Goal: Task Accomplishment & Management: Use online tool/utility

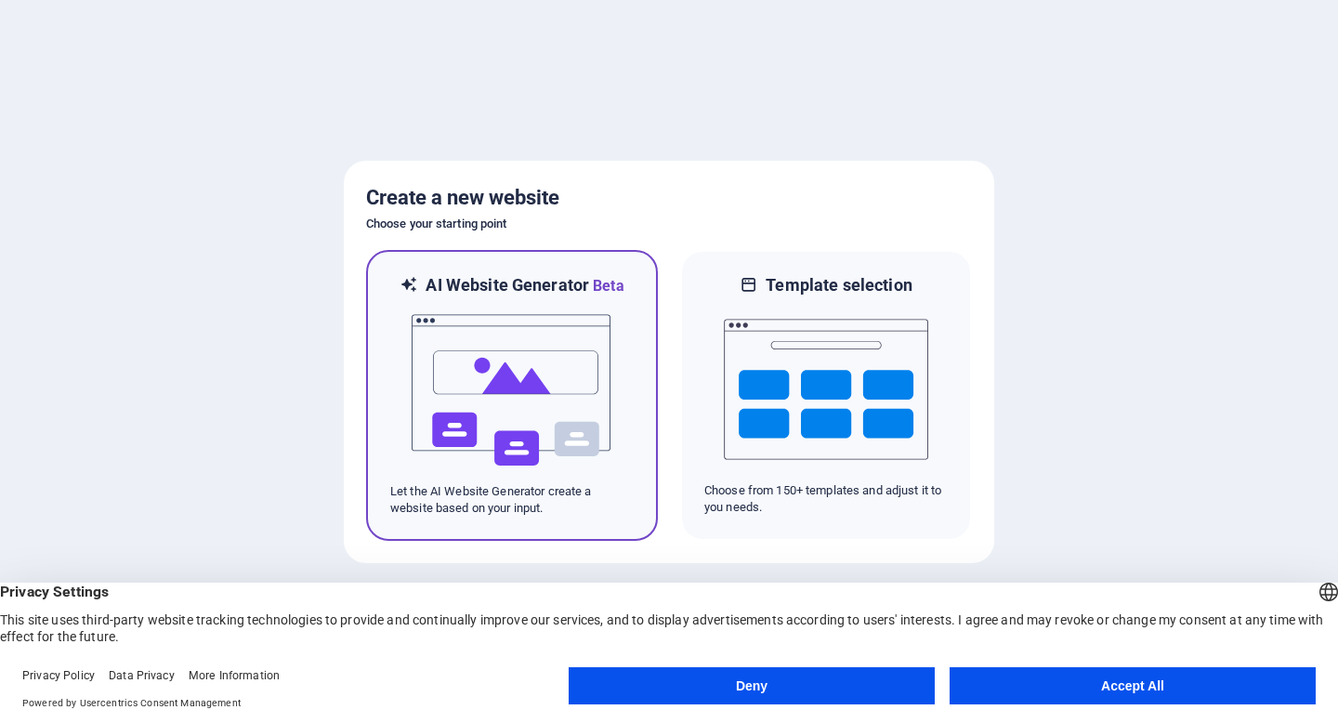
click at [511, 394] on img at bounding box center [512, 390] width 204 height 186
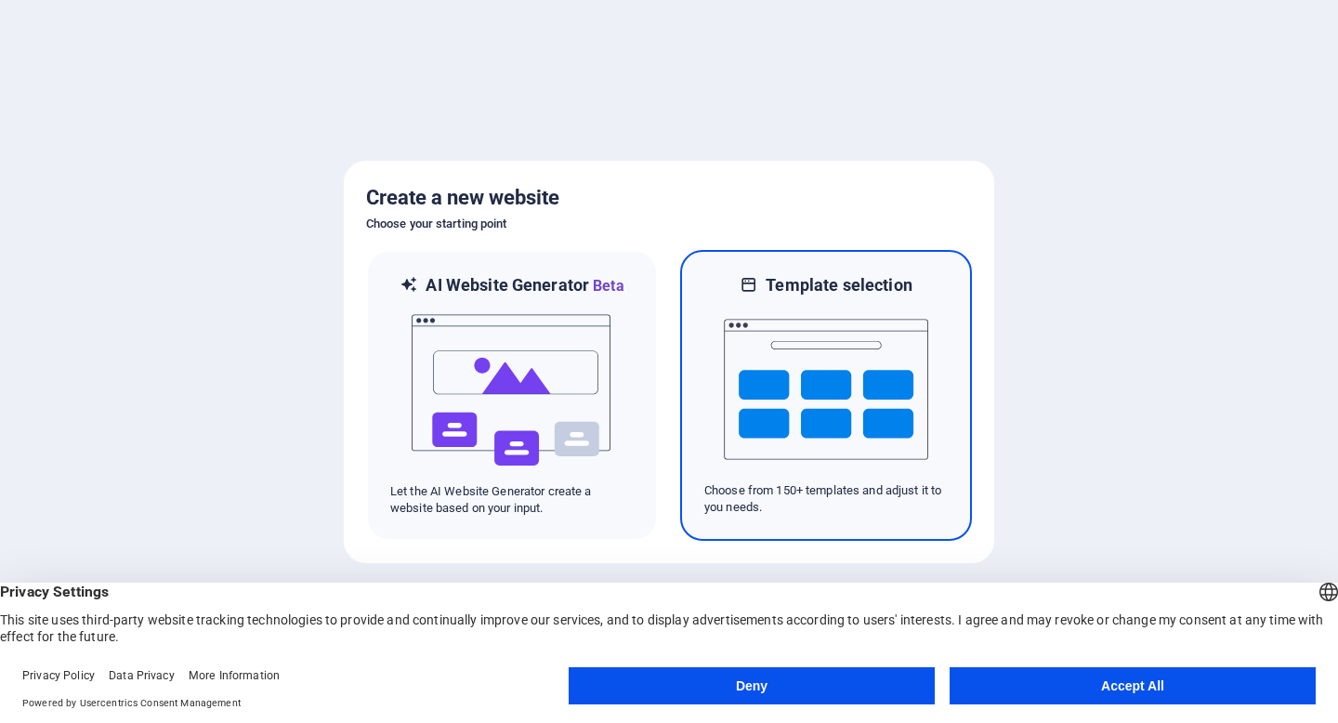
click at [720, 400] on div at bounding box center [825, 389] width 243 height 186
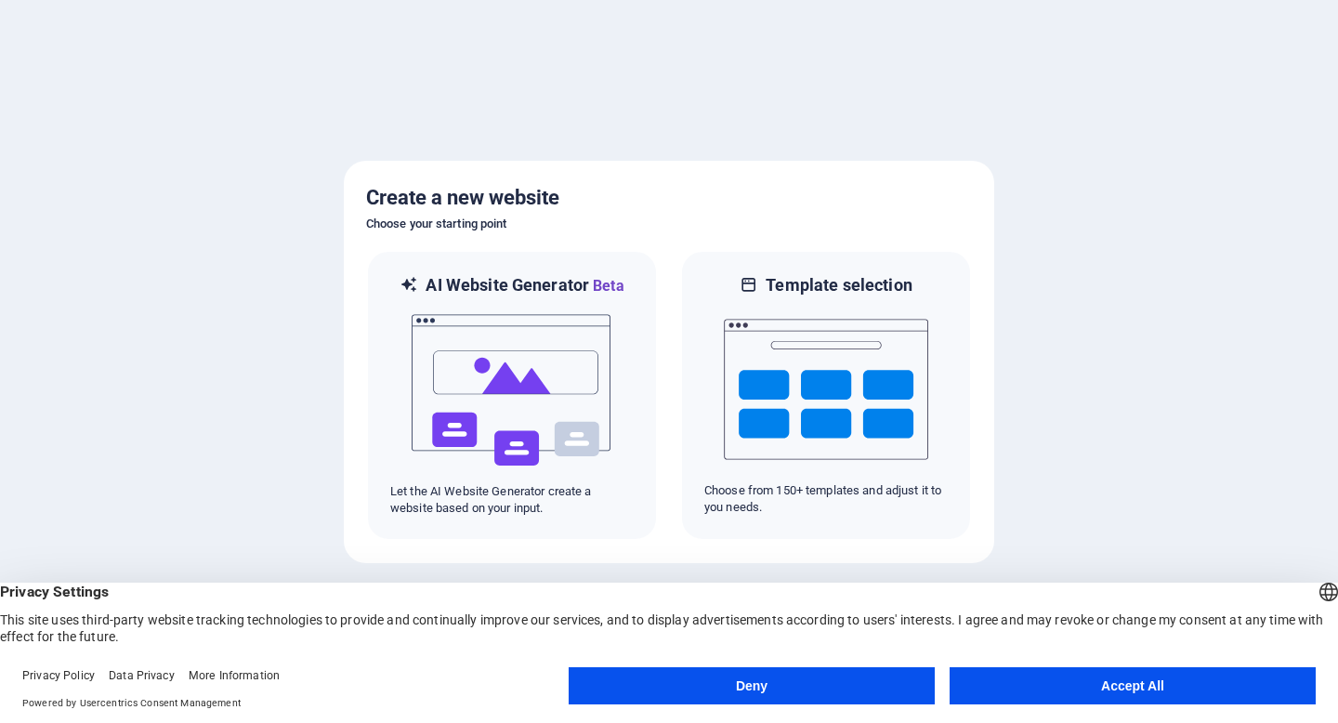
click at [1124, 685] on button "Accept All" at bounding box center [1132, 685] width 366 height 37
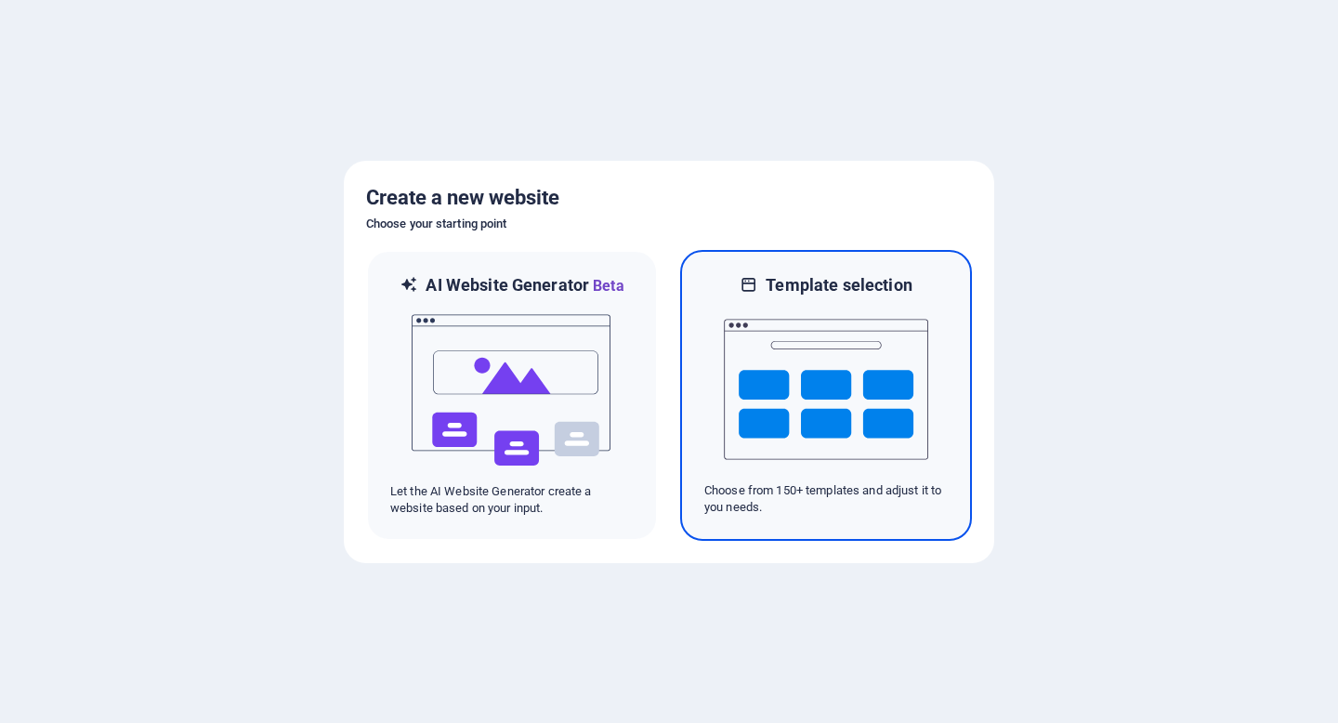
click at [945, 487] on p "Choose from 150+ templates and adjust it to you needs." at bounding box center [825, 498] width 243 height 33
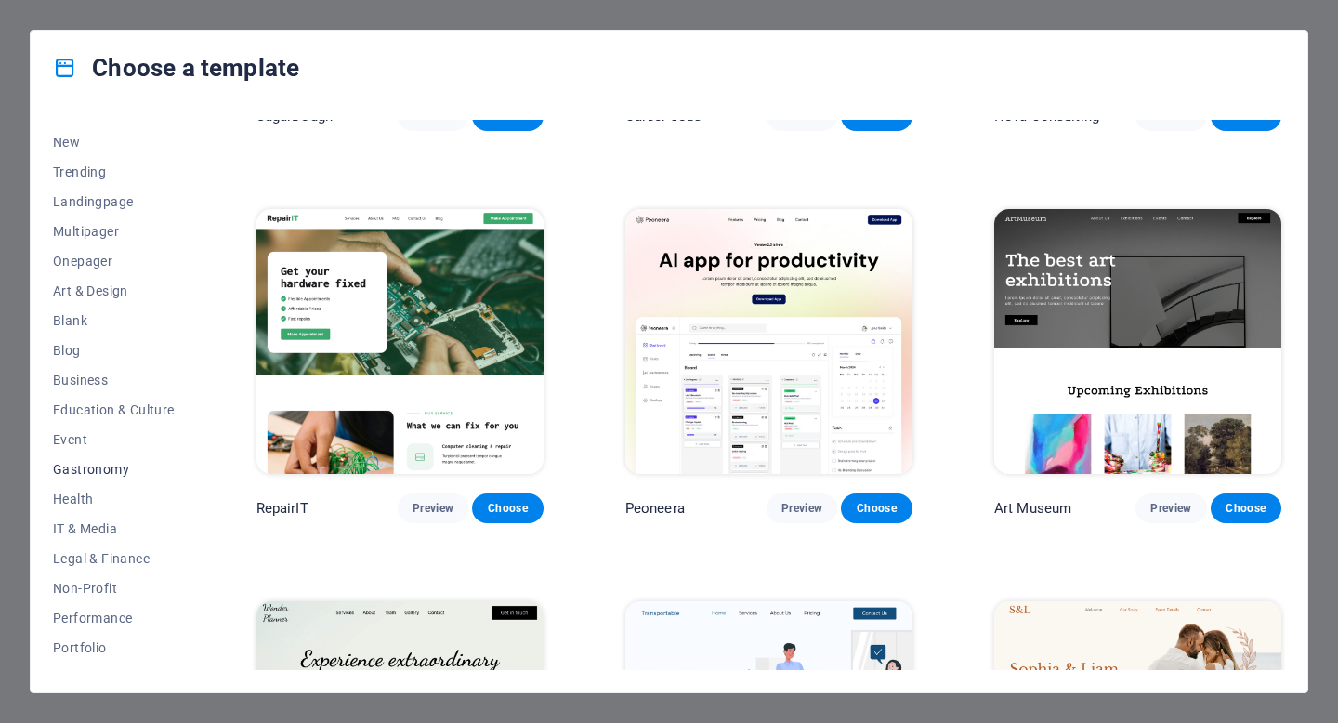
scroll to position [55, 0]
click at [93, 518] on span "IT & Media" at bounding box center [114, 525] width 122 height 15
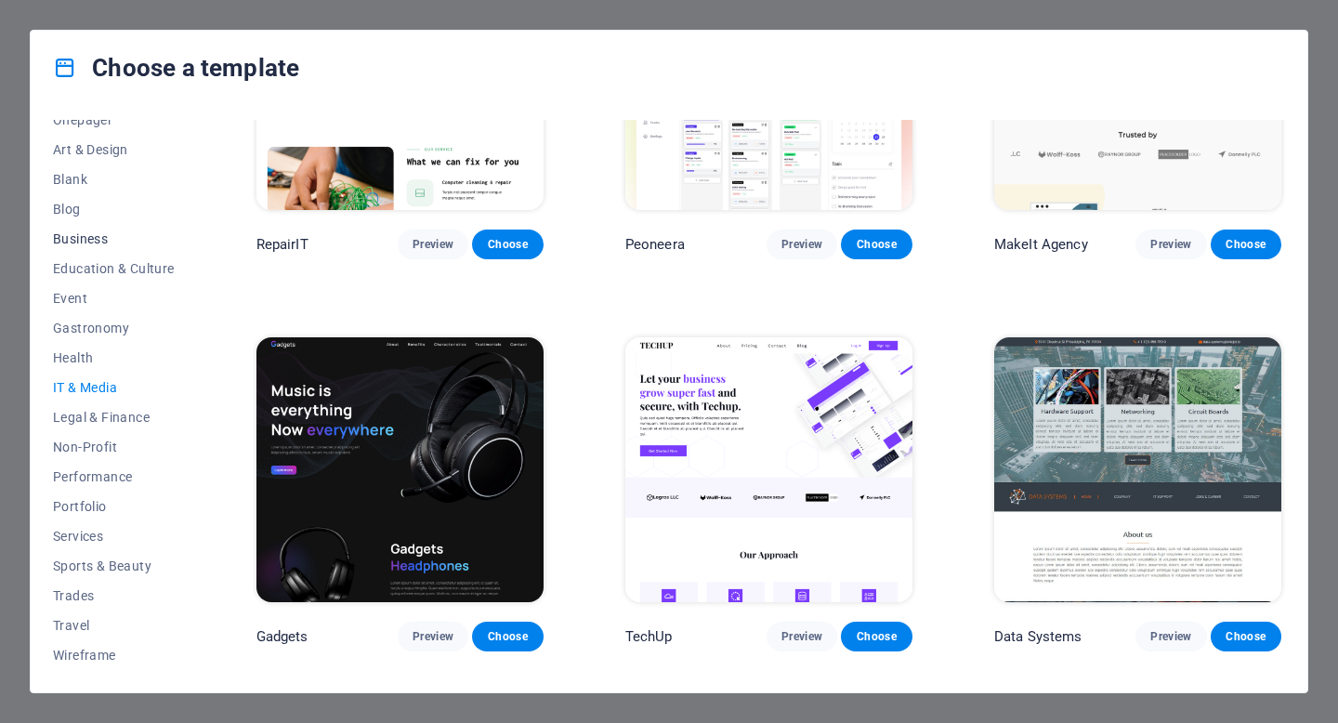
scroll to position [0, 0]
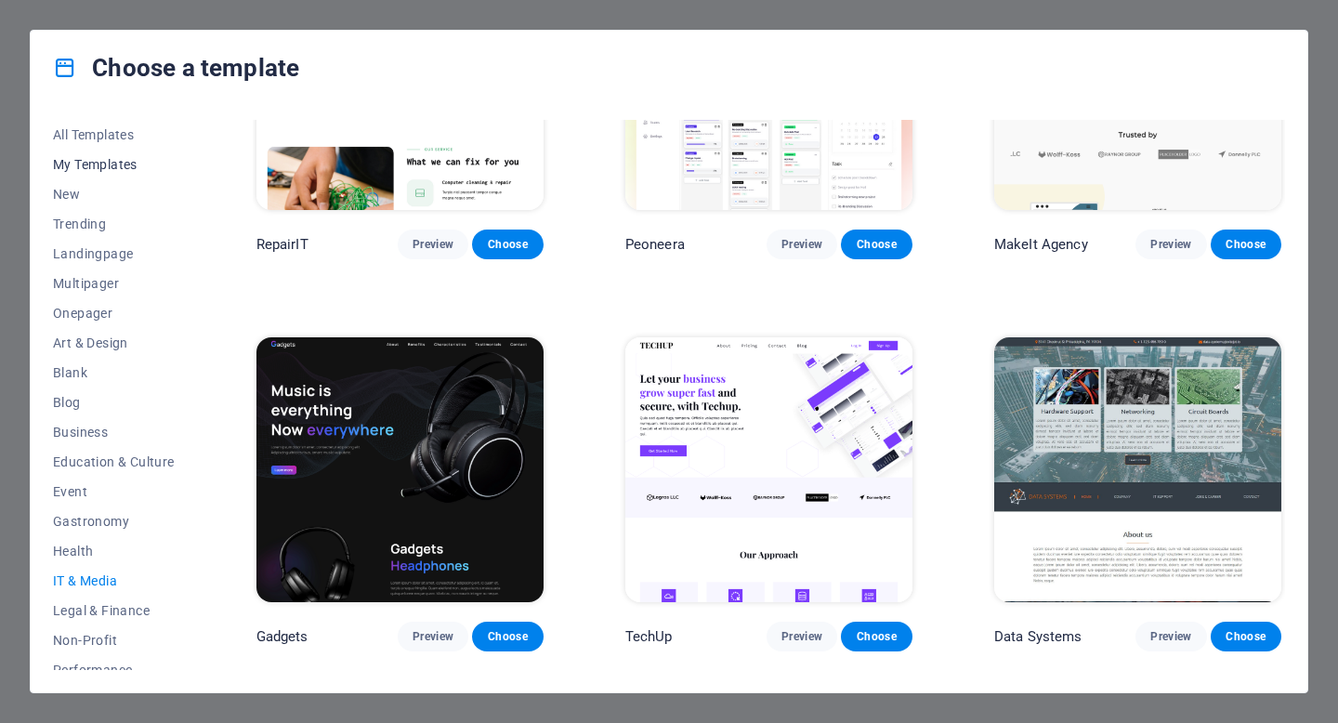
click at [105, 165] on span "My Templates" at bounding box center [114, 164] width 122 height 15
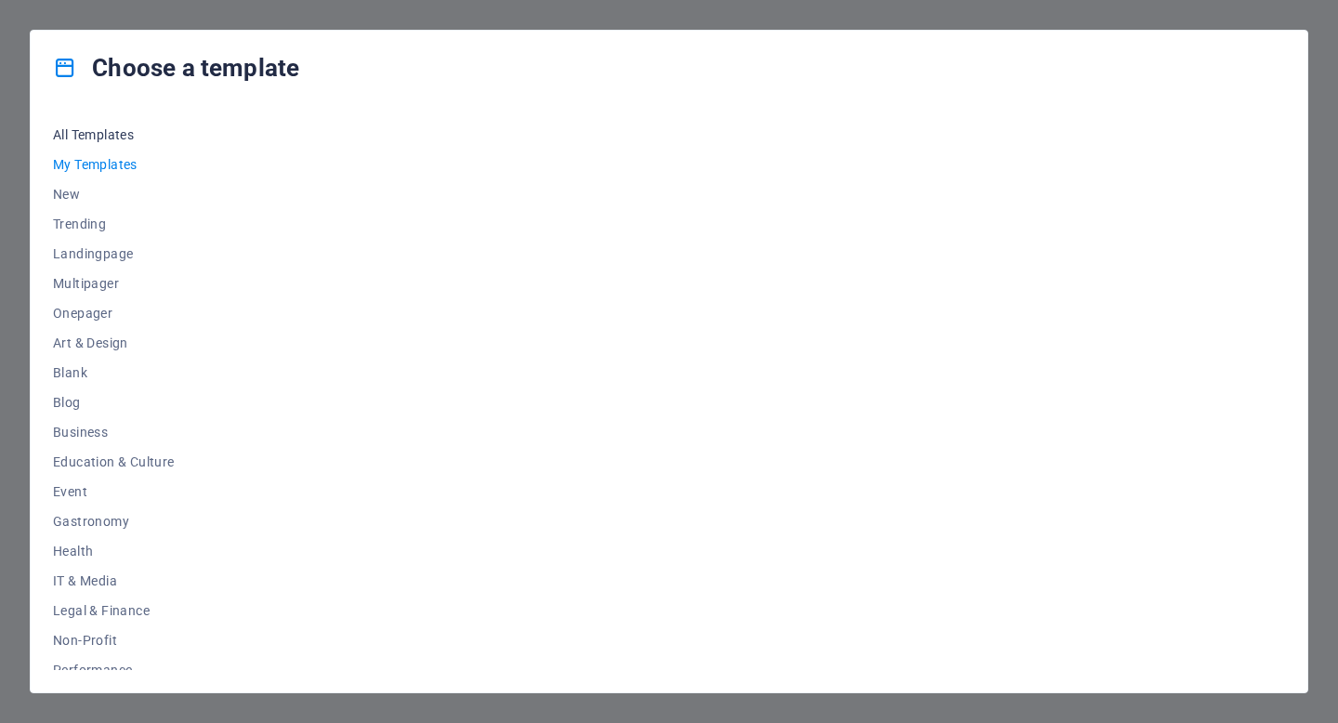
click at [115, 131] on span "All Templates" at bounding box center [114, 134] width 122 height 15
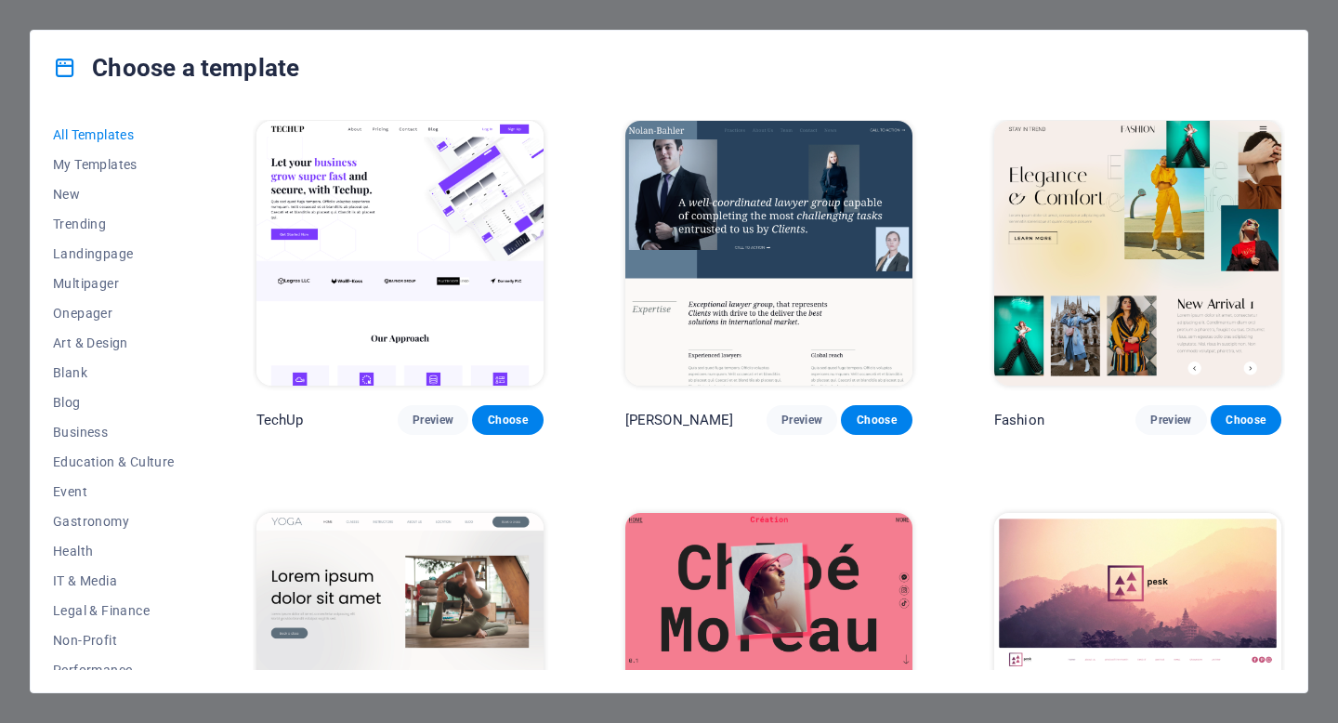
scroll to position [5856, 0]
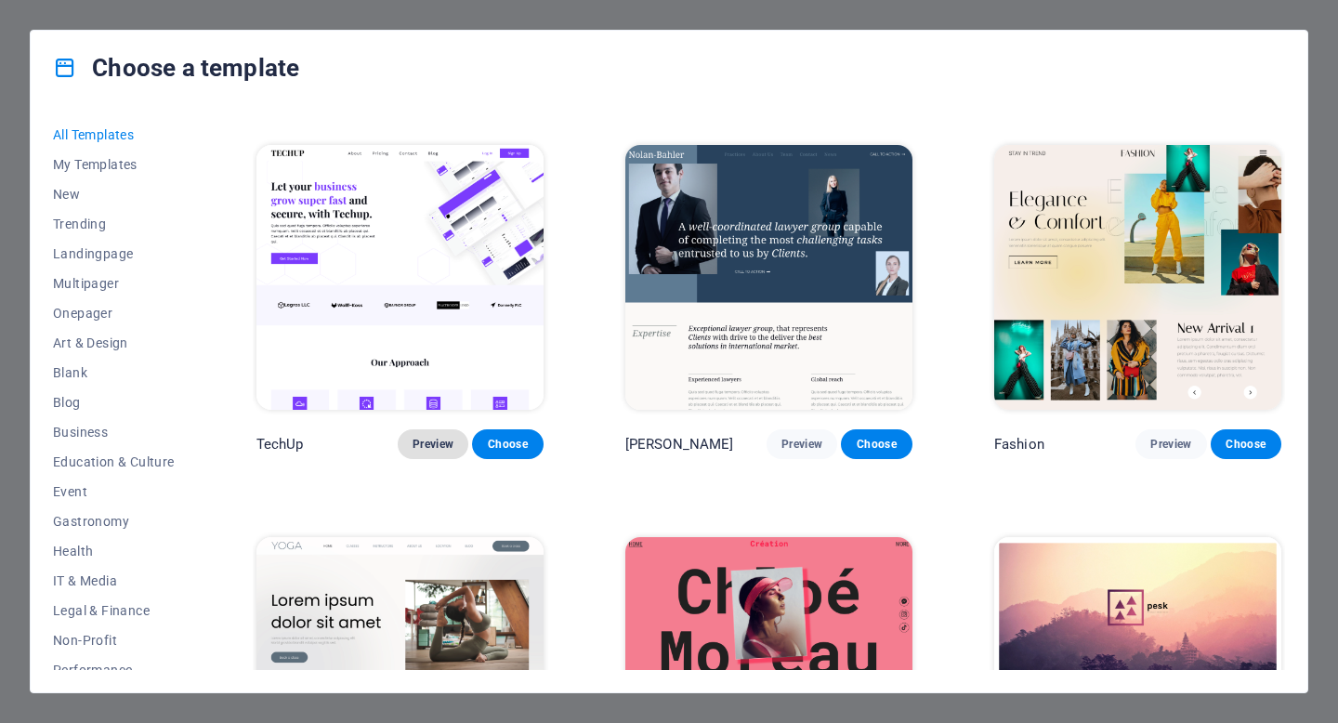
click at [448, 437] on span "Preview" at bounding box center [432, 444] width 41 height 15
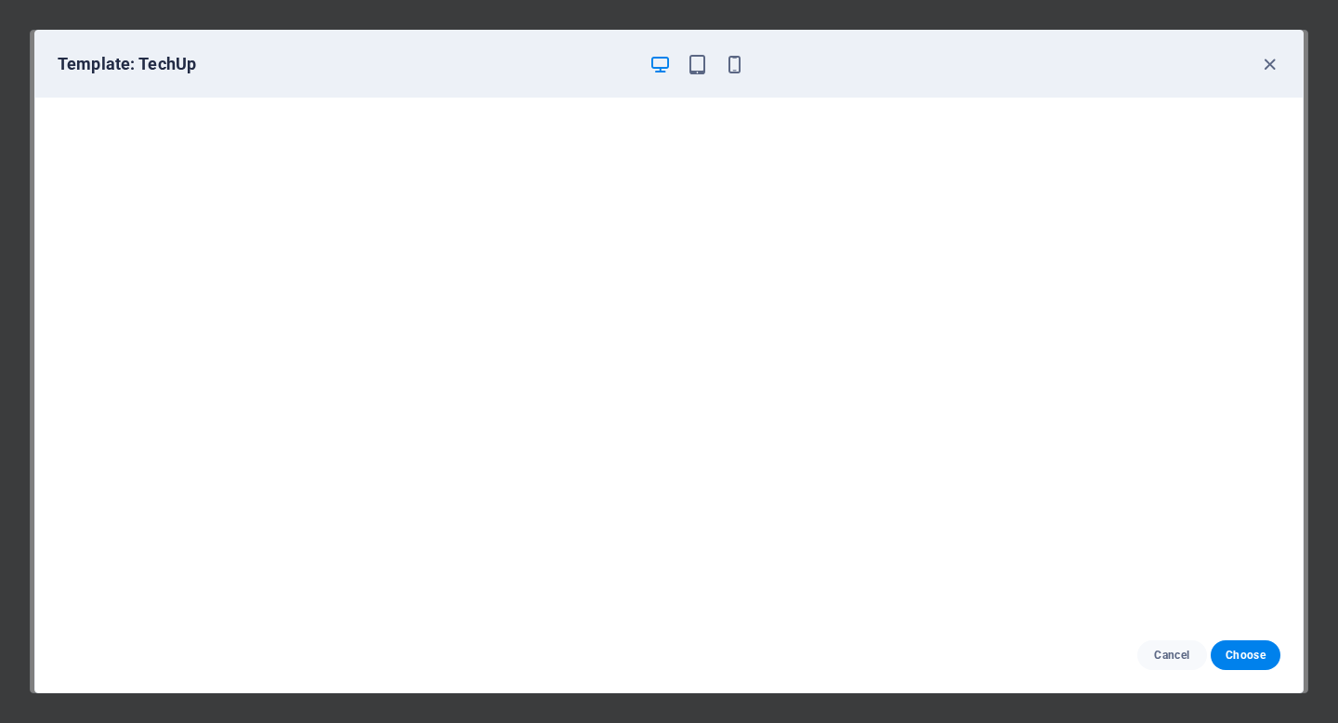
scroll to position [4, 0]
click at [1170, 653] on span "Cancel" at bounding box center [1172, 655] width 40 height 15
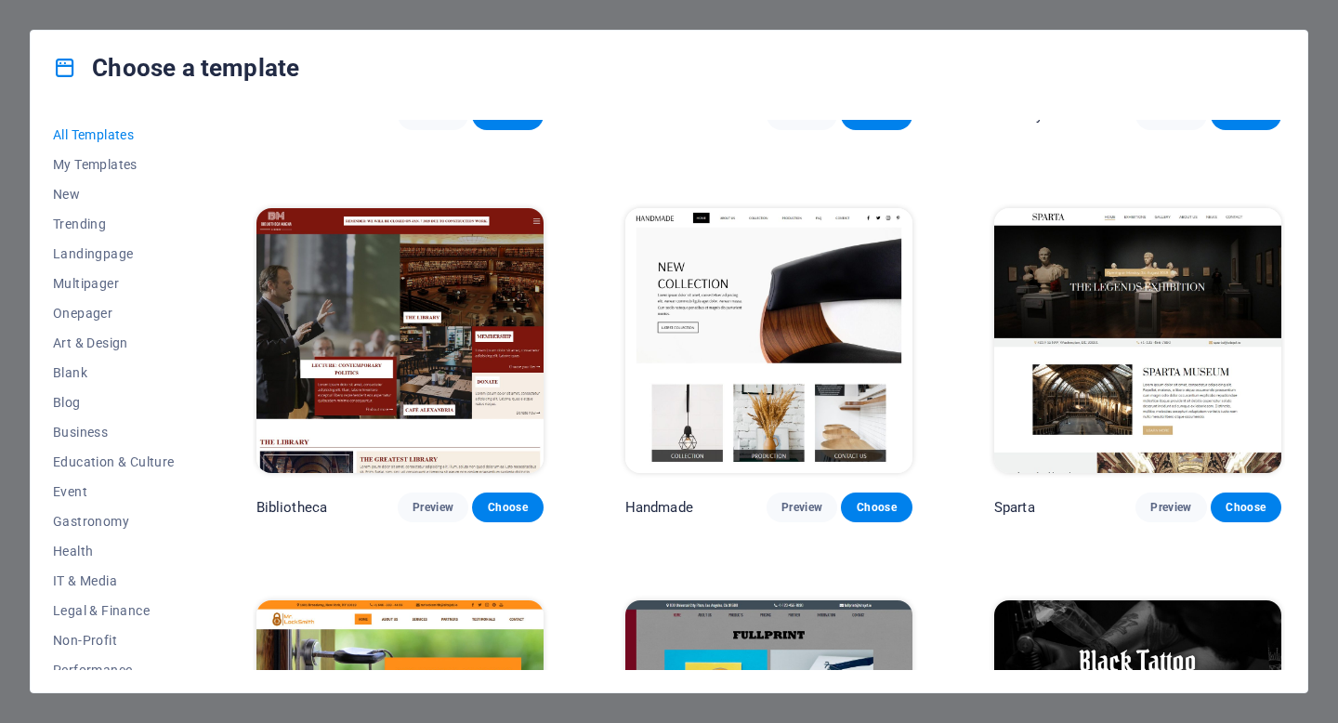
scroll to position [10504, 0]
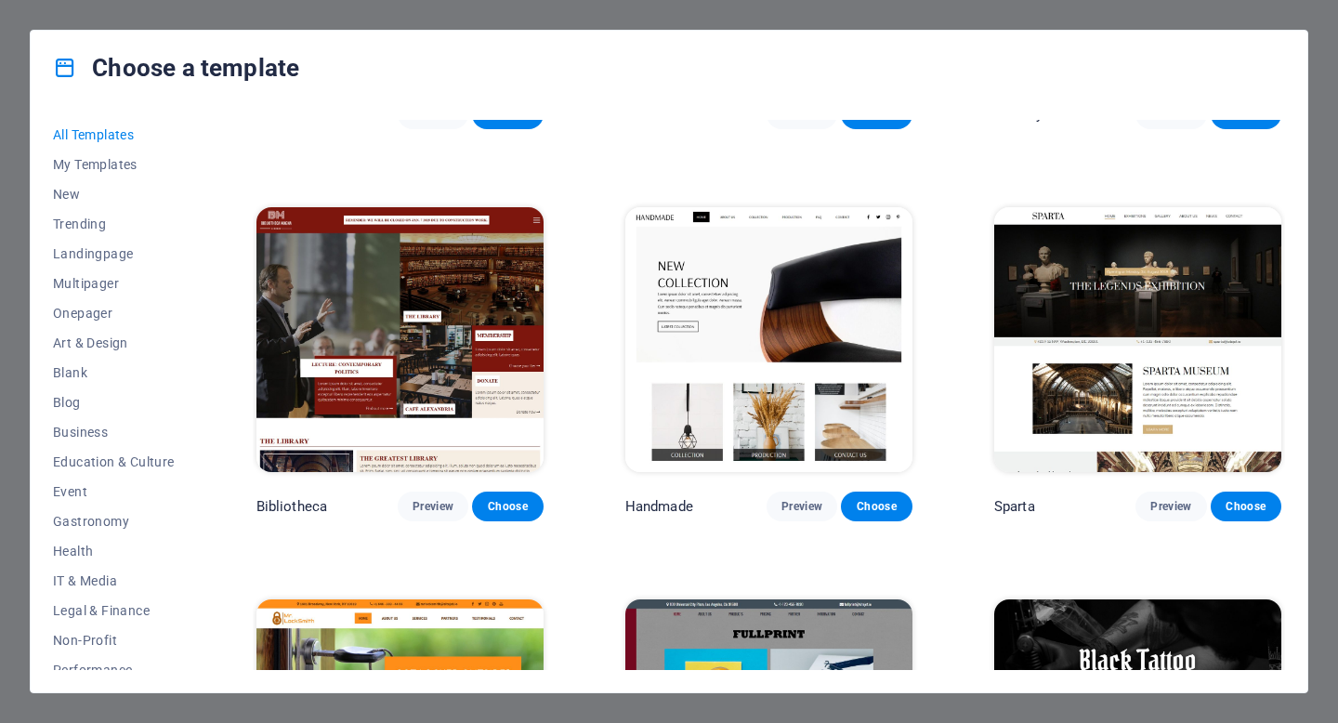
click at [850, 342] on img at bounding box center [768, 339] width 287 height 265
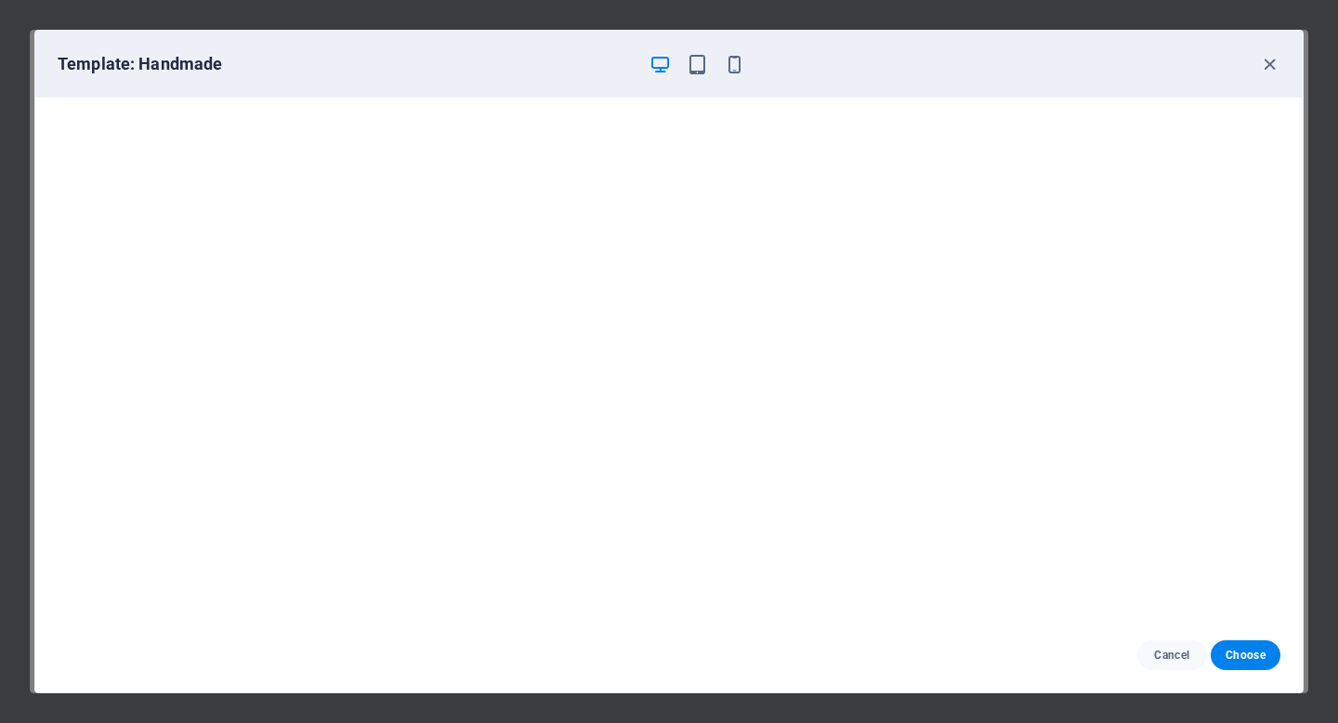
scroll to position [0, 0]
click at [1161, 664] on button "Cancel" at bounding box center [1172, 655] width 70 height 30
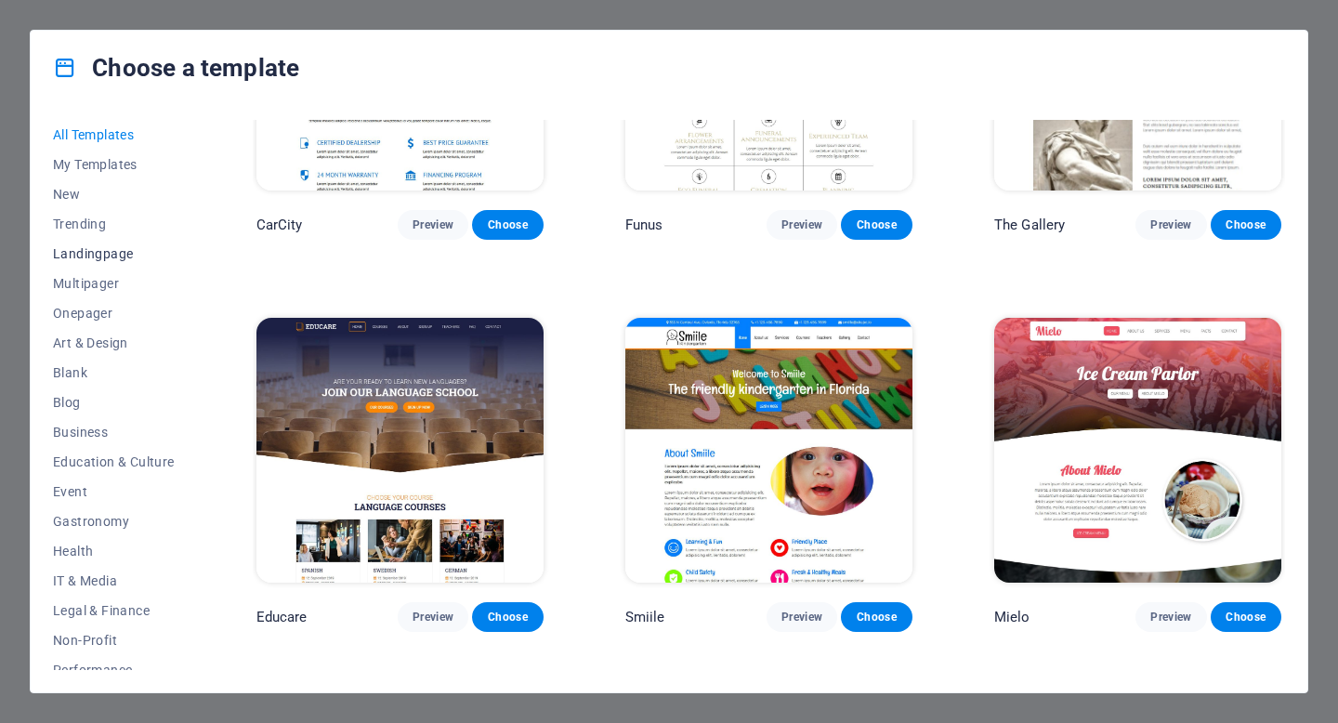
click at [122, 250] on span "Landingpage" at bounding box center [114, 253] width 122 height 15
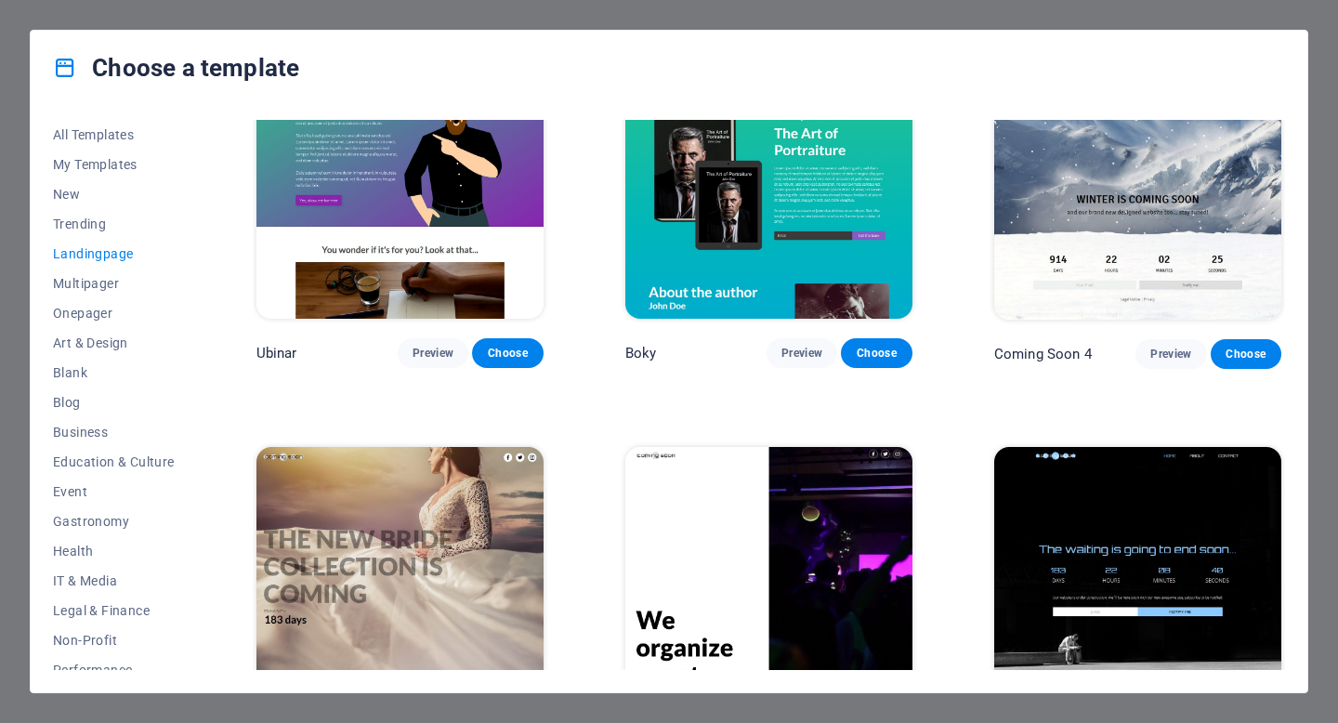
scroll to position [2879, 0]
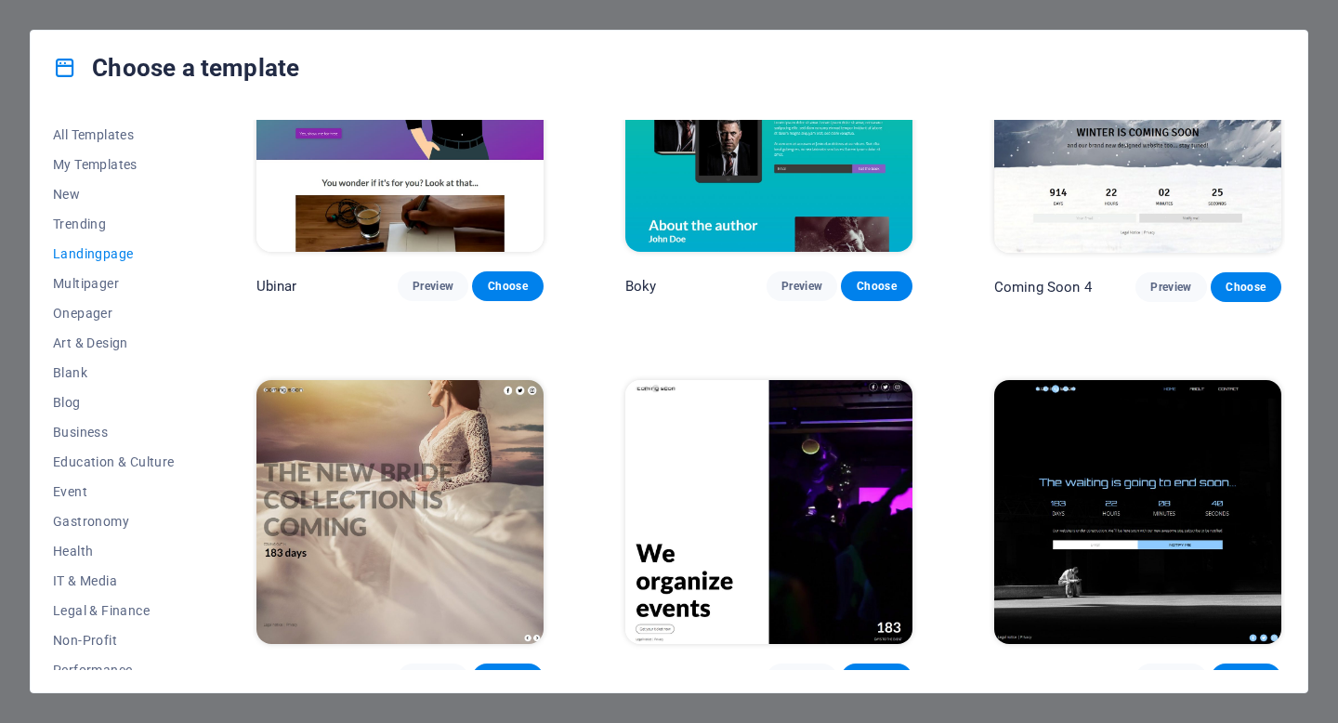
click at [1228, 671] on span "Choose" at bounding box center [1245, 678] width 41 height 15
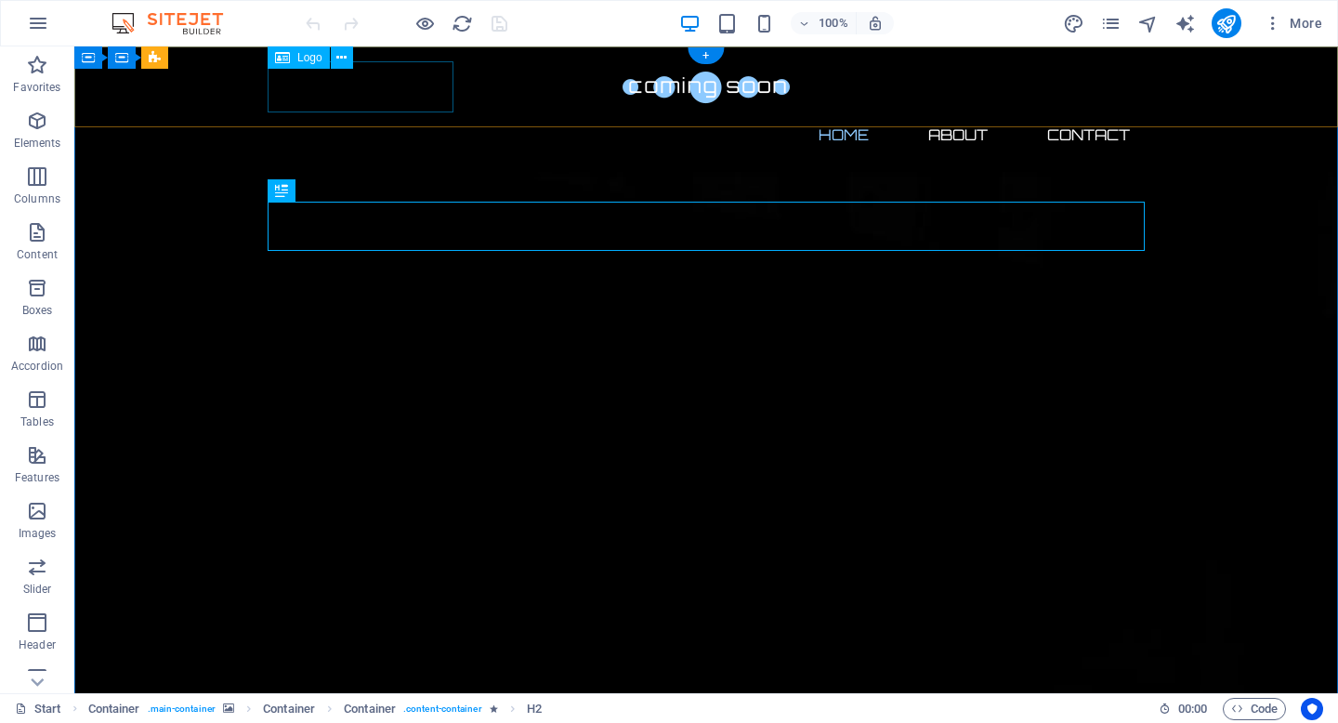
click at [434, 94] on div at bounding box center [706, 86] width 877 height 51
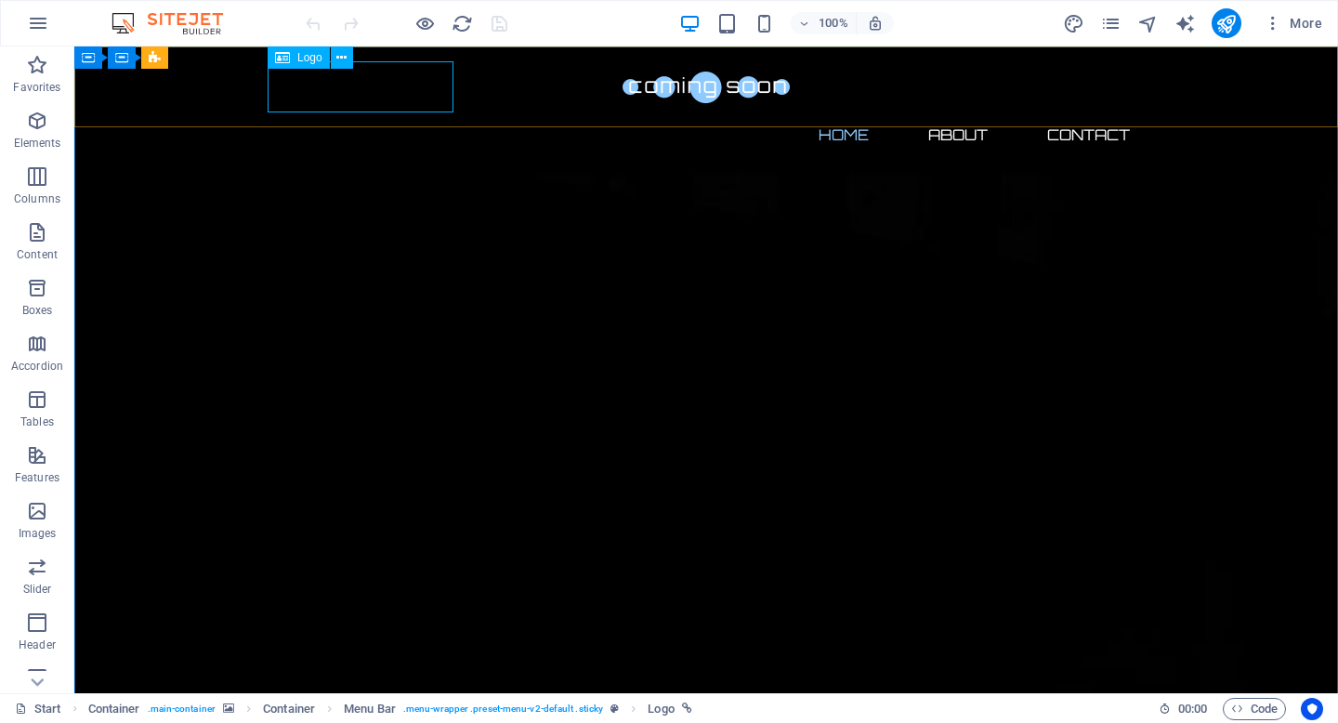
click at [298, 56] on span "Logo" at bounding box center [309, 57] width 25 height 11
click at [275, 53] on icon at bounding box center [282, 57] width 15 height 22
click at [309, 63] on div "Logo" at bounding box center [299, 57] width 62 height 22
click at [320, 94] on div at bounding box center [706, 86] width 877 height 51
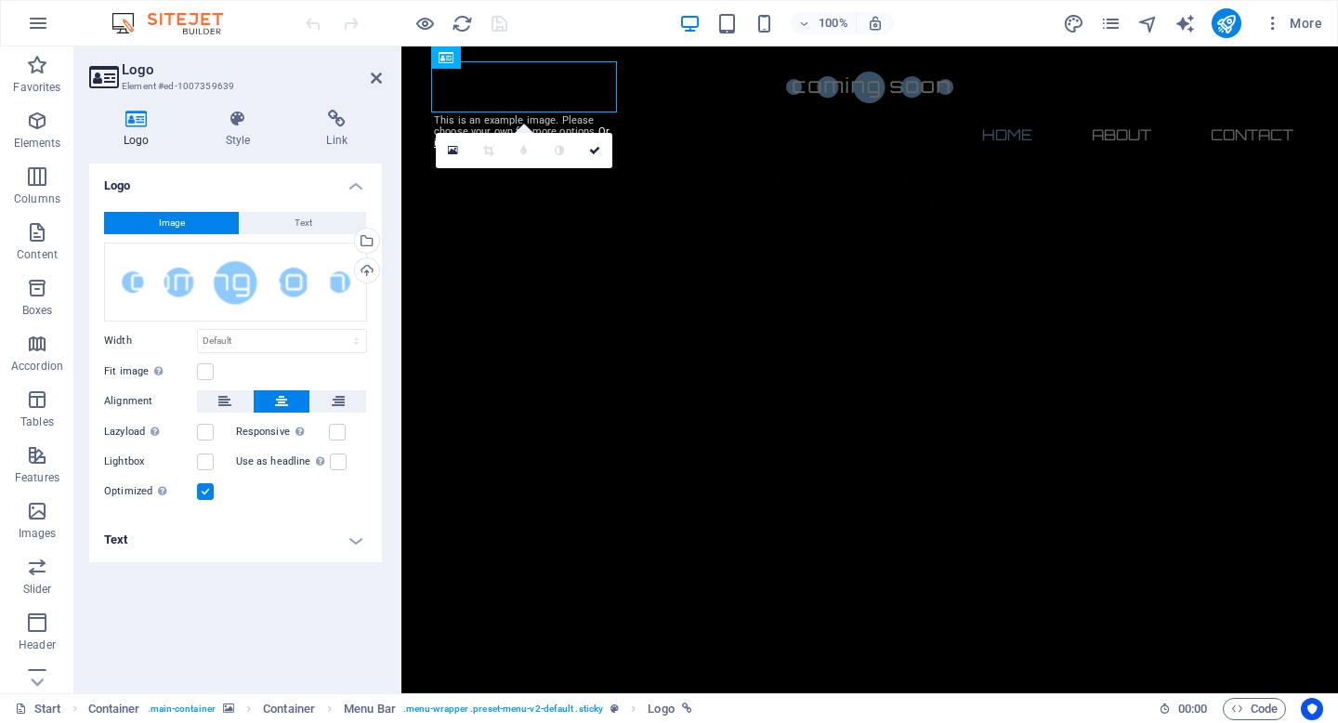
click at [184, 221] on button "Image" at bounding box center [171, 223] width 135 height 22
click at [268, 226] on button "Text" at bounding box center [303, 223] width 126 height 22
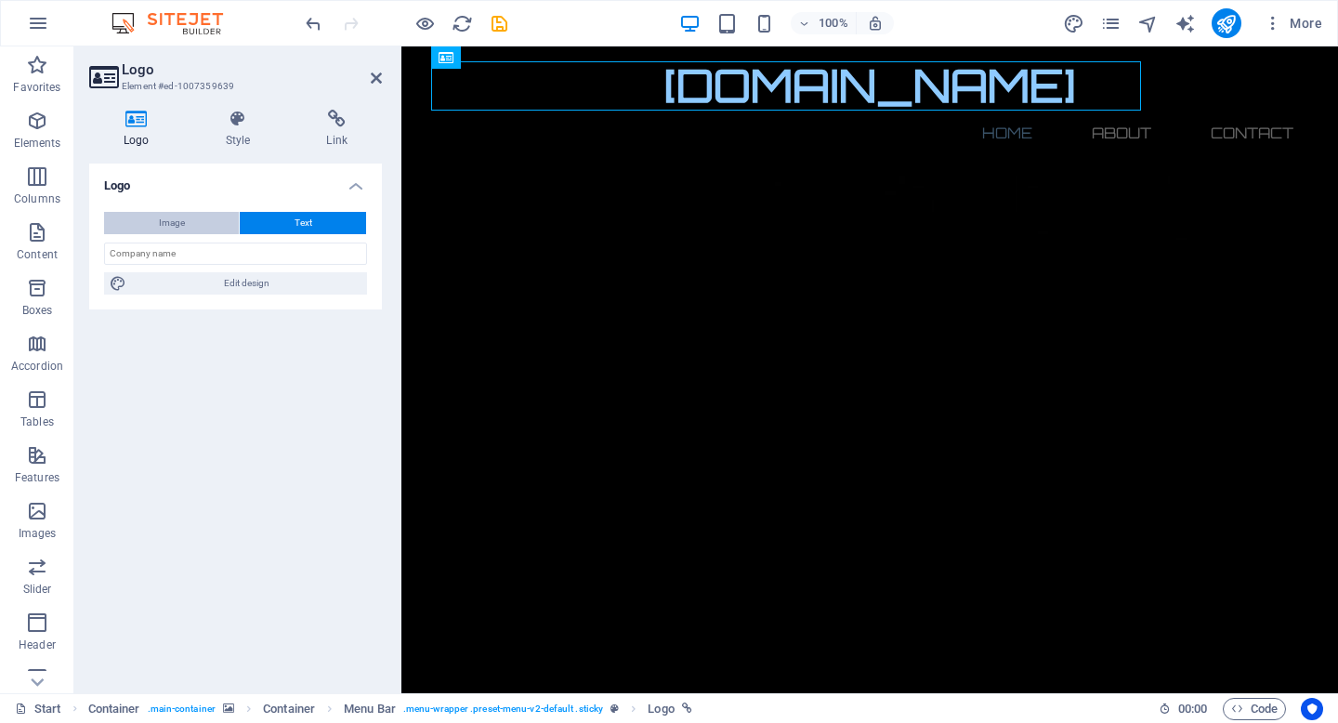
click at [220, 218] on button "Image" at bounding box center [171, 223] width 135 height 22
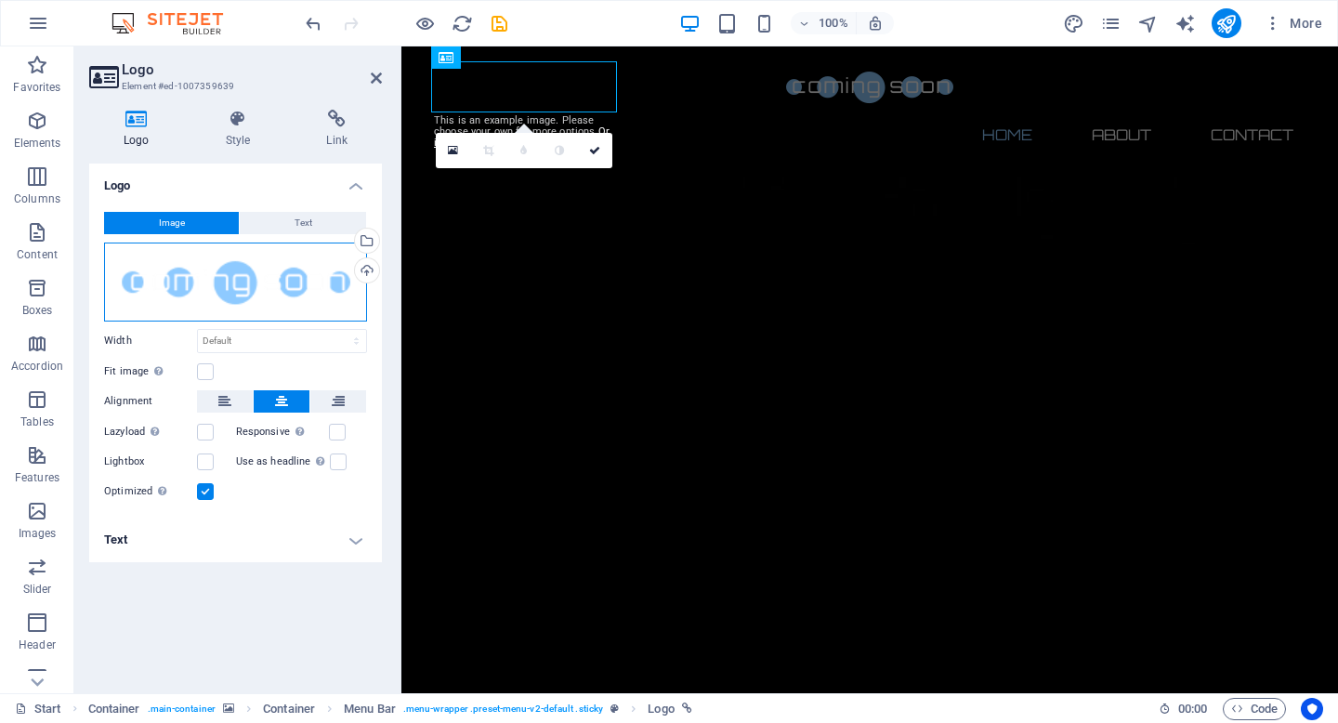
click at [231, 285] on div "Drag files here, click to choose files or select files from Files or our free s…" at bounding box center [235, 281] width 263 height 79
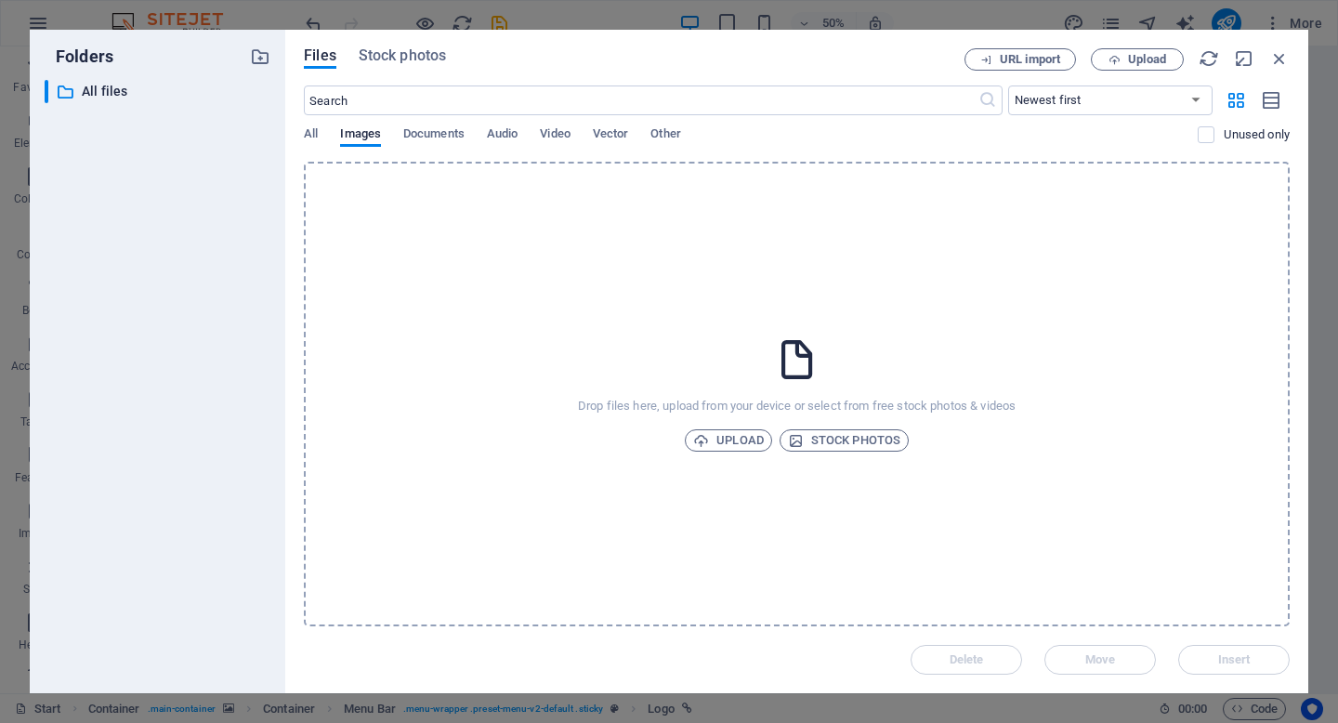
click at [746, 427] on div "Drop files here, upload from your device or select from free stock photos & vid…" at bounding box center [797, 394] width 986 height 464
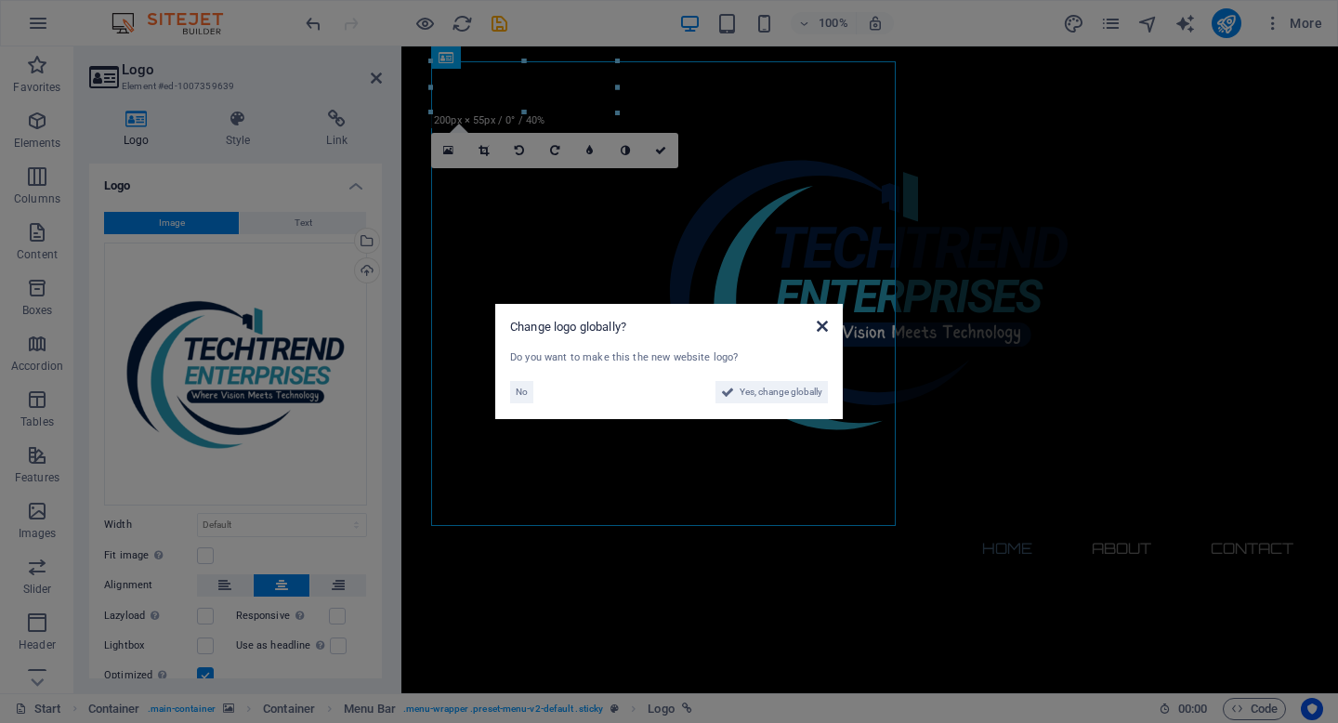
click at [817, 325] on icon at bounding box center [822, 326] width 11 height 15
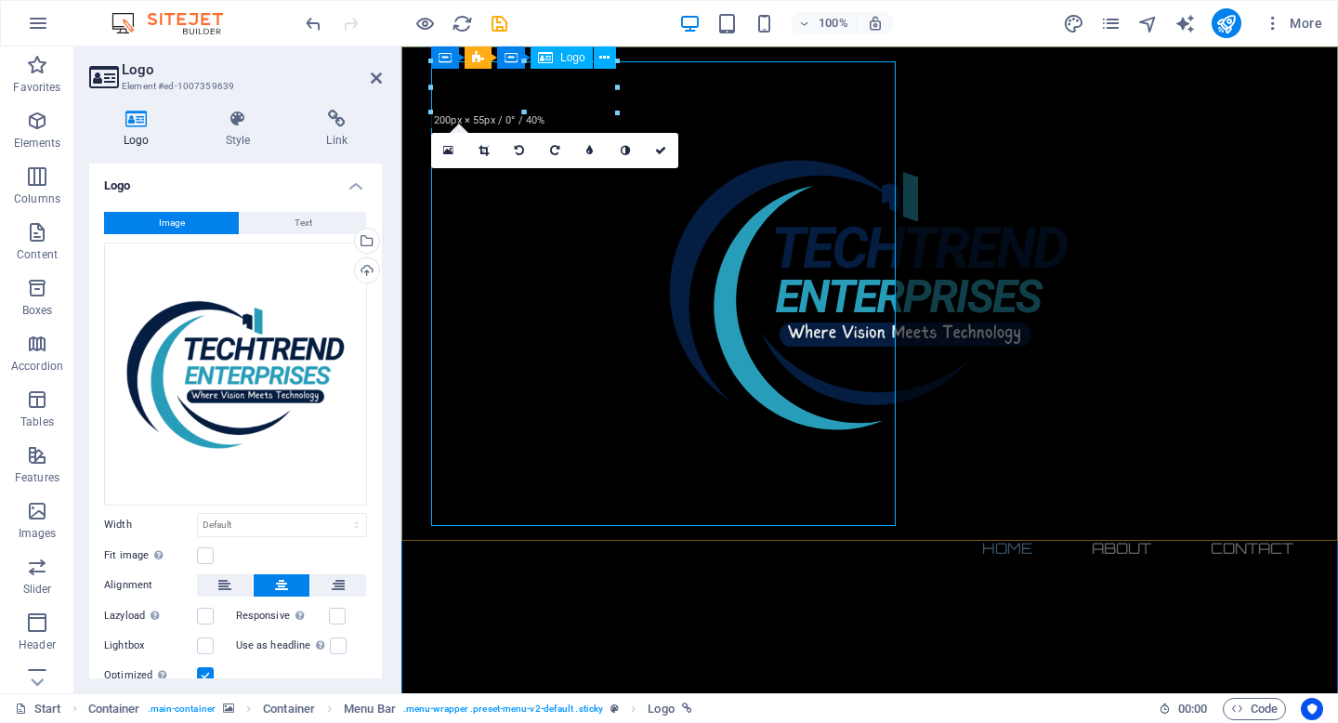
click at [831, 427] on div at bounding box center [869, 293] width 877 height 464
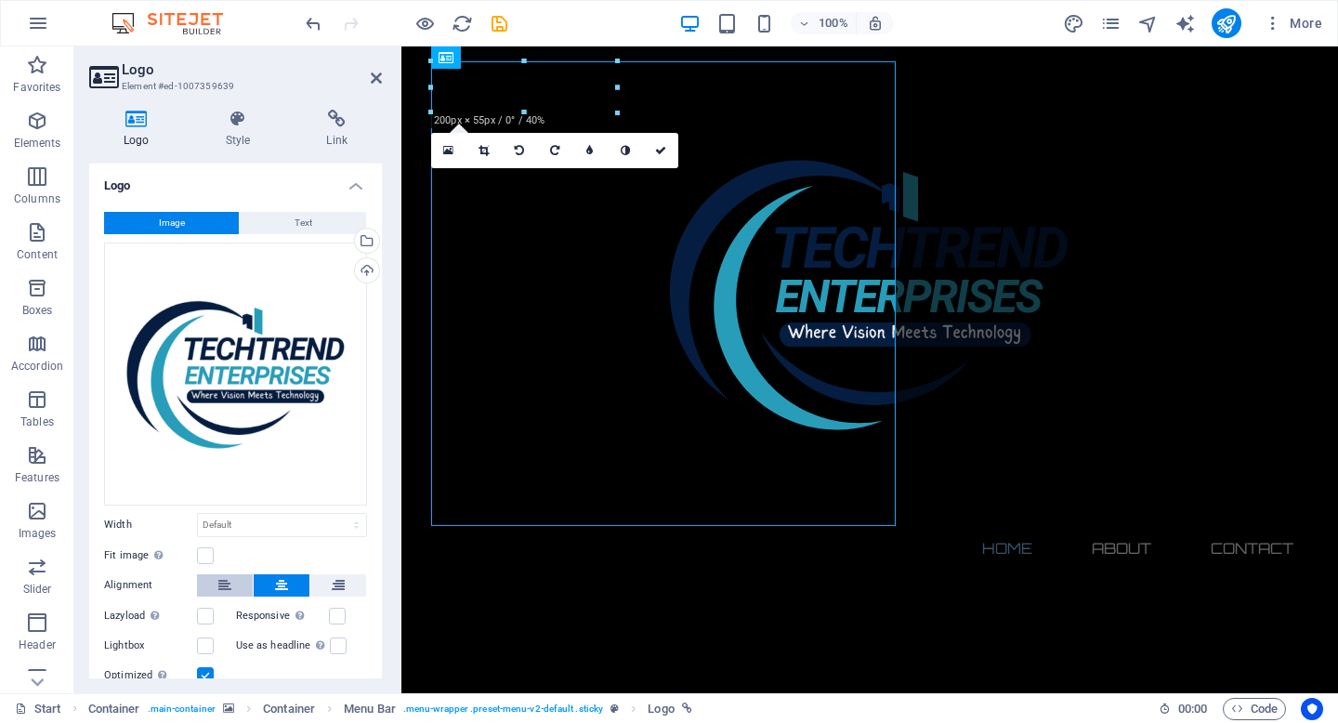
scroll to position [63, 0]
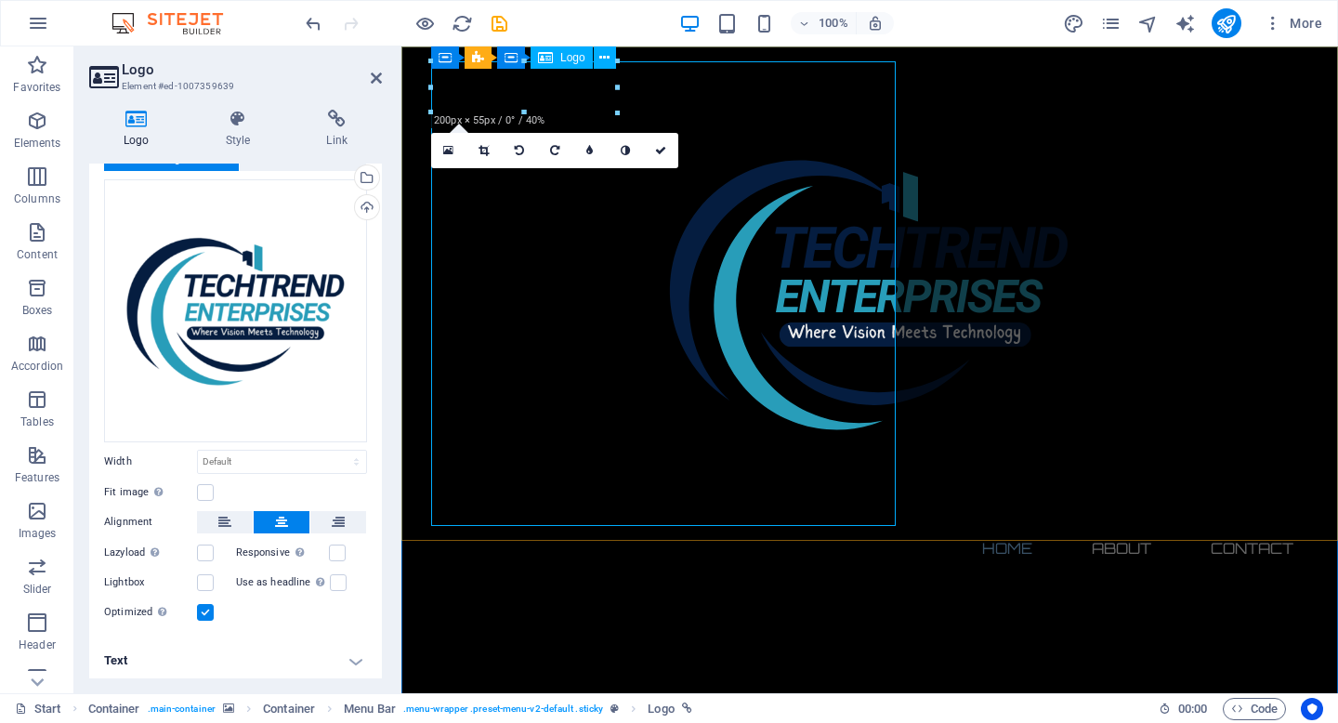
click at [857, 470] on div at bounding box center [869, 293] width 877 height 464
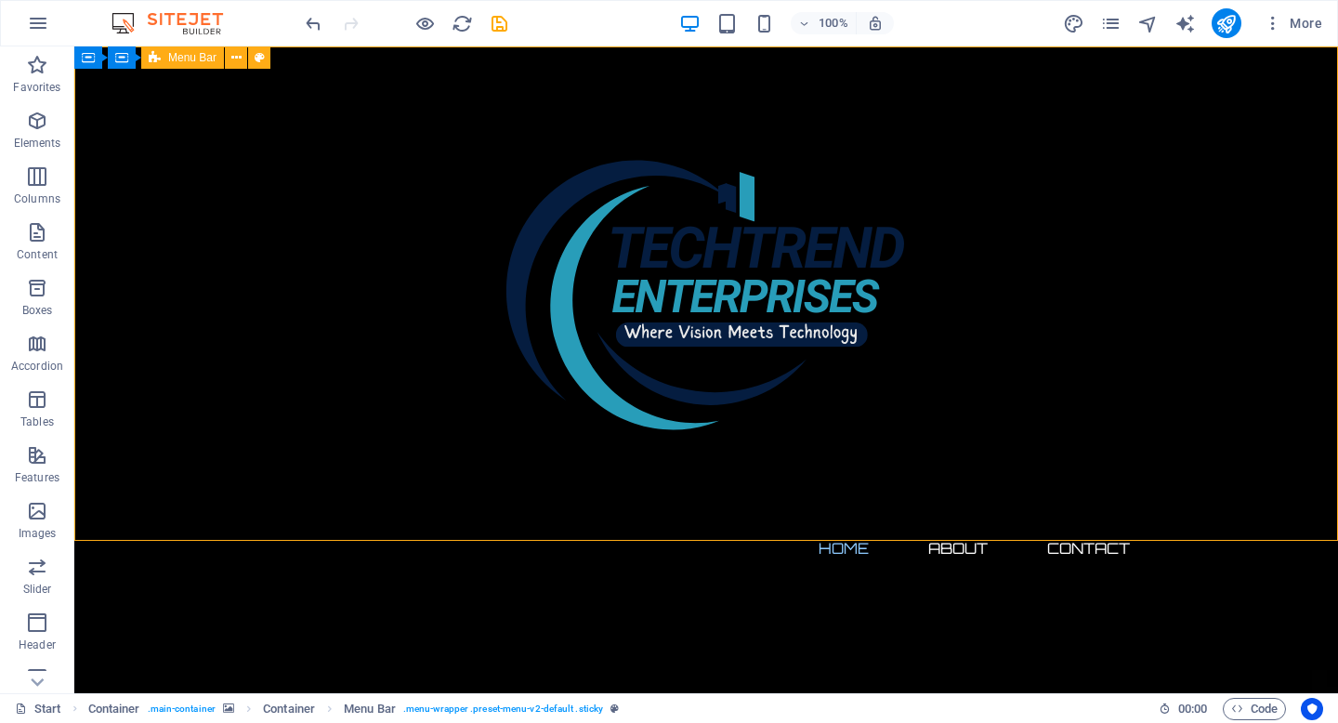
drag, startPoint x: 568, startPoint y: 527, endPoint x: 794, endPoint y: 438, distance: 243.2
click at [794, 438] on div "Home About Contact Menu" at bounding box center [705, 315] width 1263 height 539
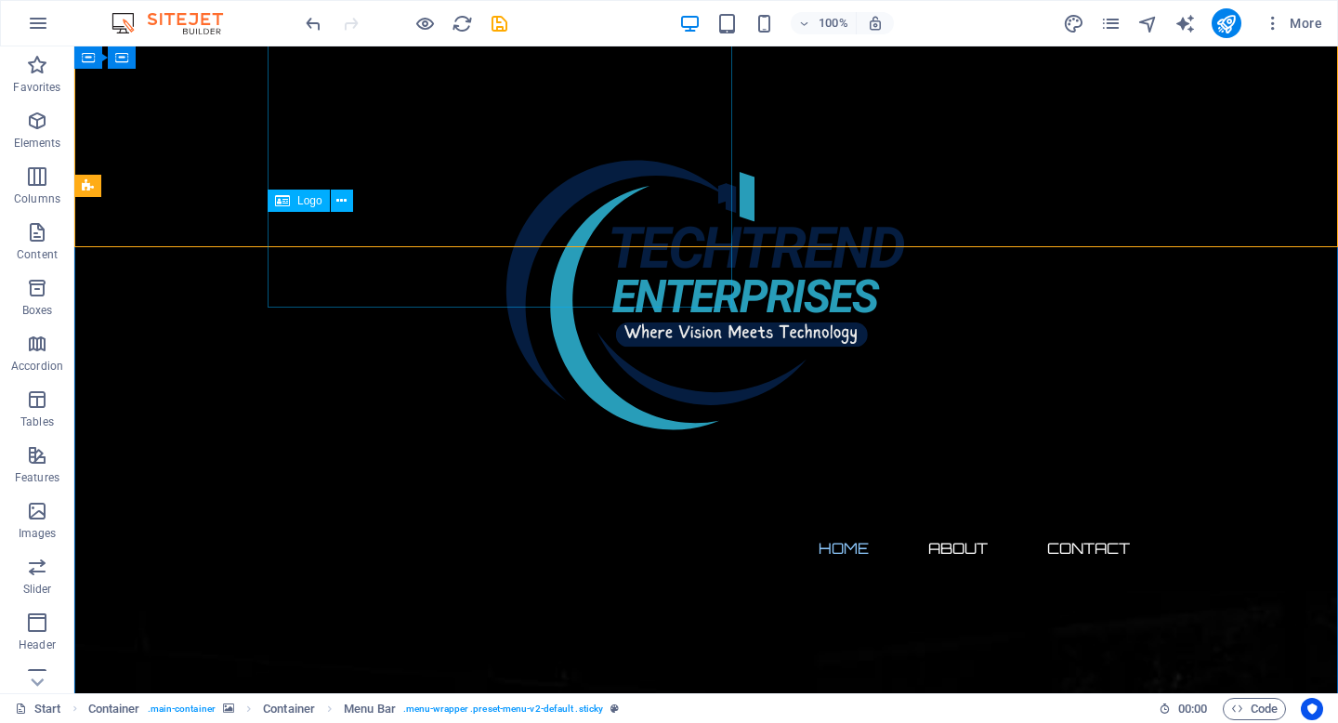
scroll to position [0, 0]
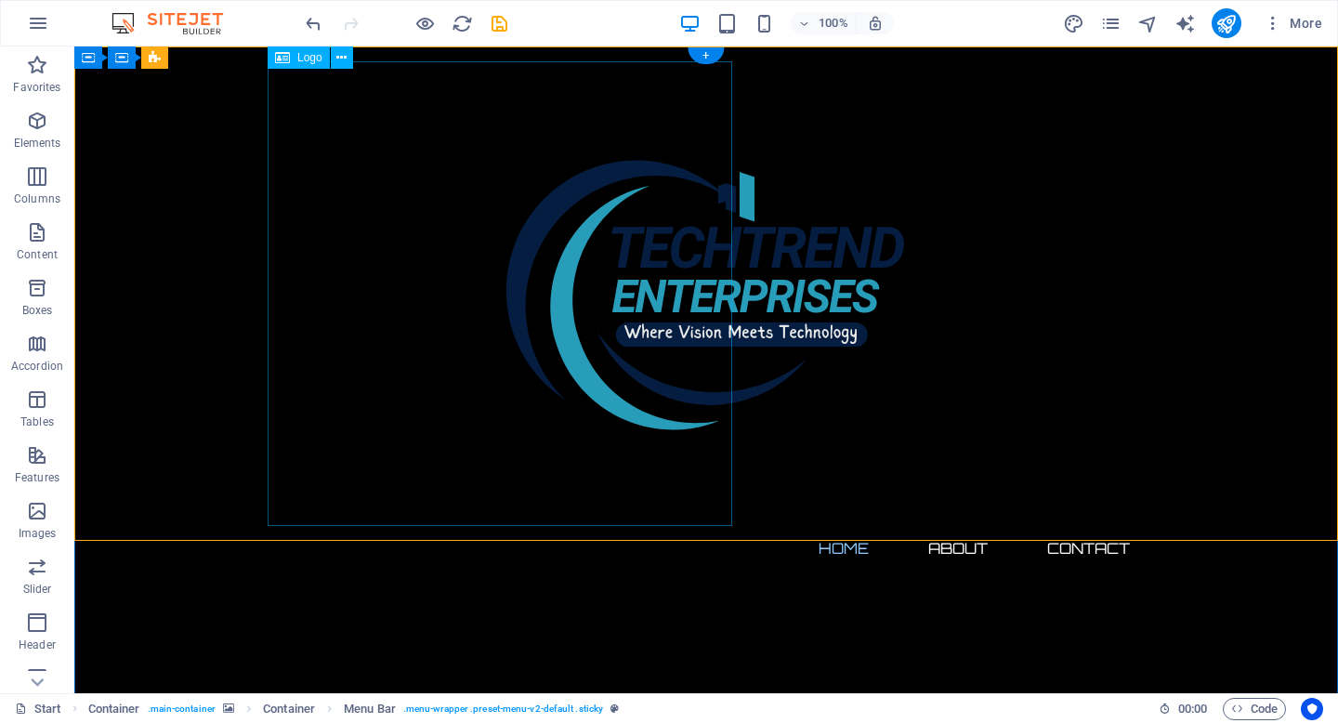
click at [384, 203] on div at bounding box center [706, 293] width 877 height 464
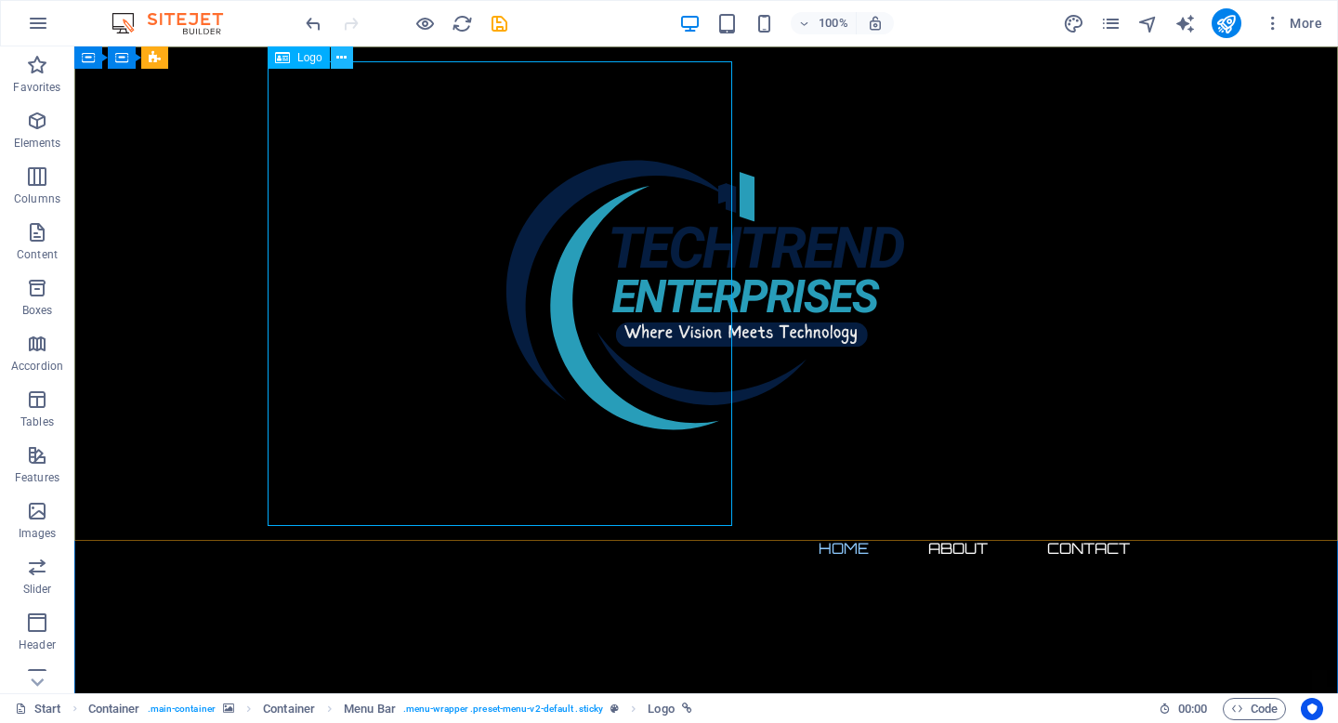
click at [339, 62] on icon at bounding box center [341, 58] width 10 height 20
click at [384, 120] on div at bounding box center [706, 293] width 877 height 464
click at [129, 57] on span "Container" at bounding box center [126, 57] width 48 height 11
click at [362, 167] on div at bounding box center [706, 293] width 877 height 464
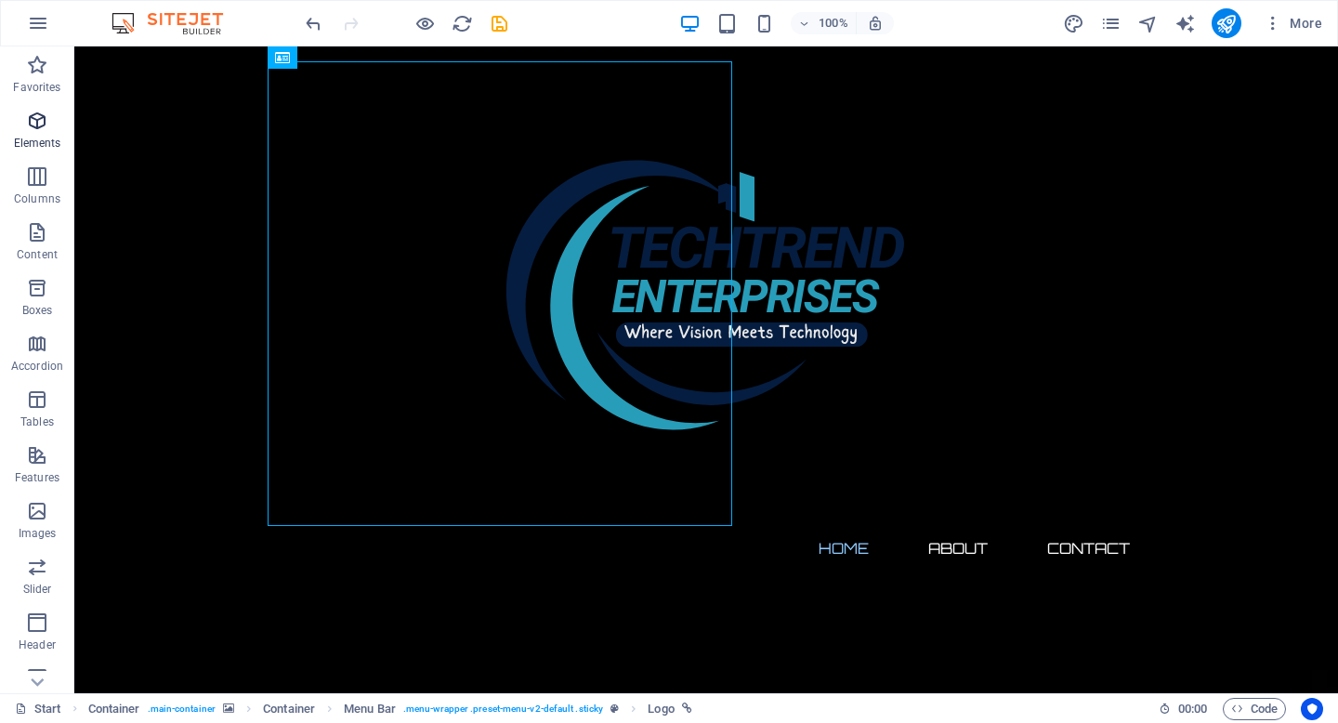
click at [59, 129] on span "Elements" at bounding box center [37, 132] width 74 height 45
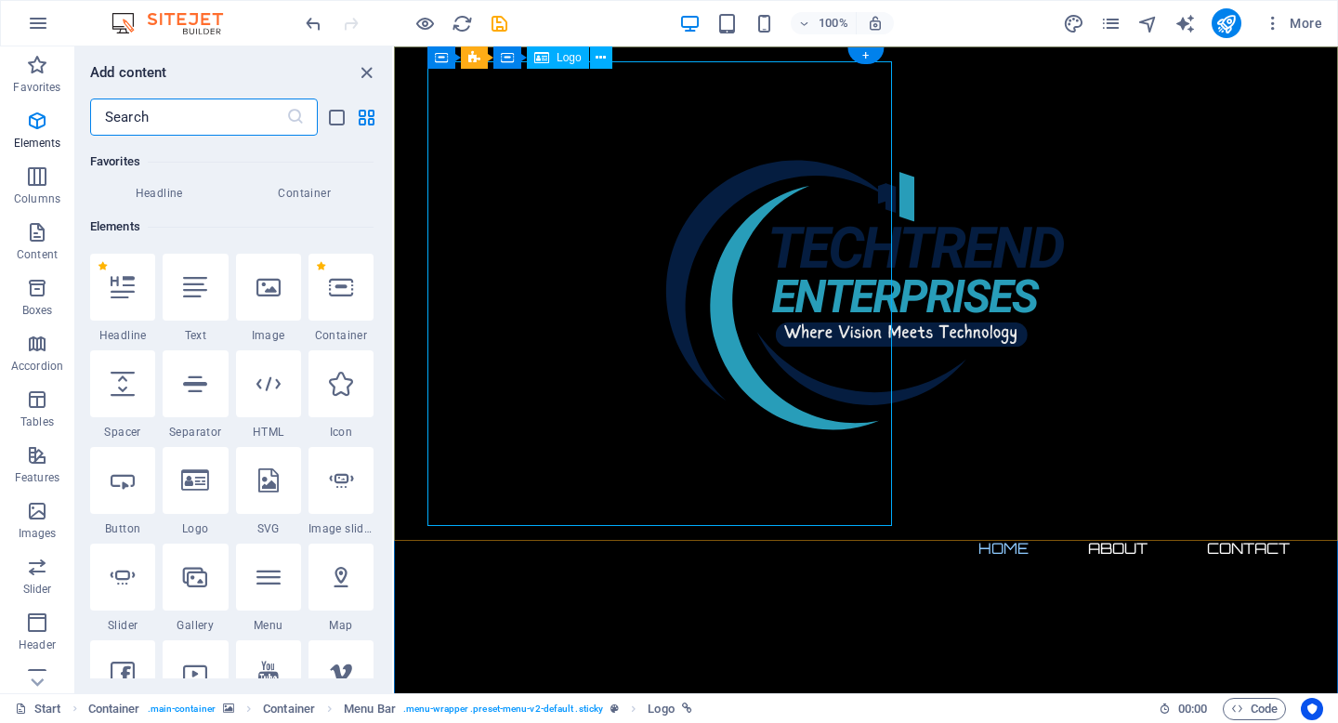
click at [469, 225] on div at bounding box center [865, 293] width 877 height 464
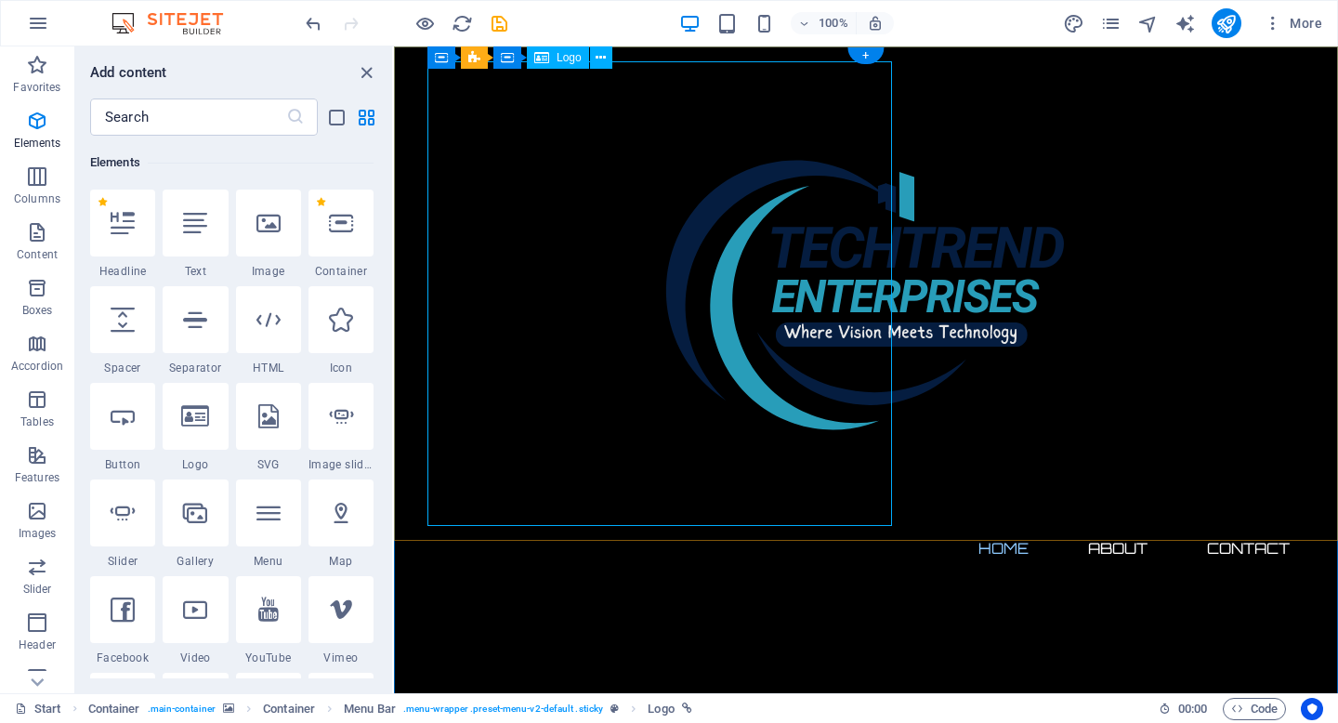
scroll to position [198, 0]
click at [541, 263] on div at bounding box center [865, 293] width 877 height 464
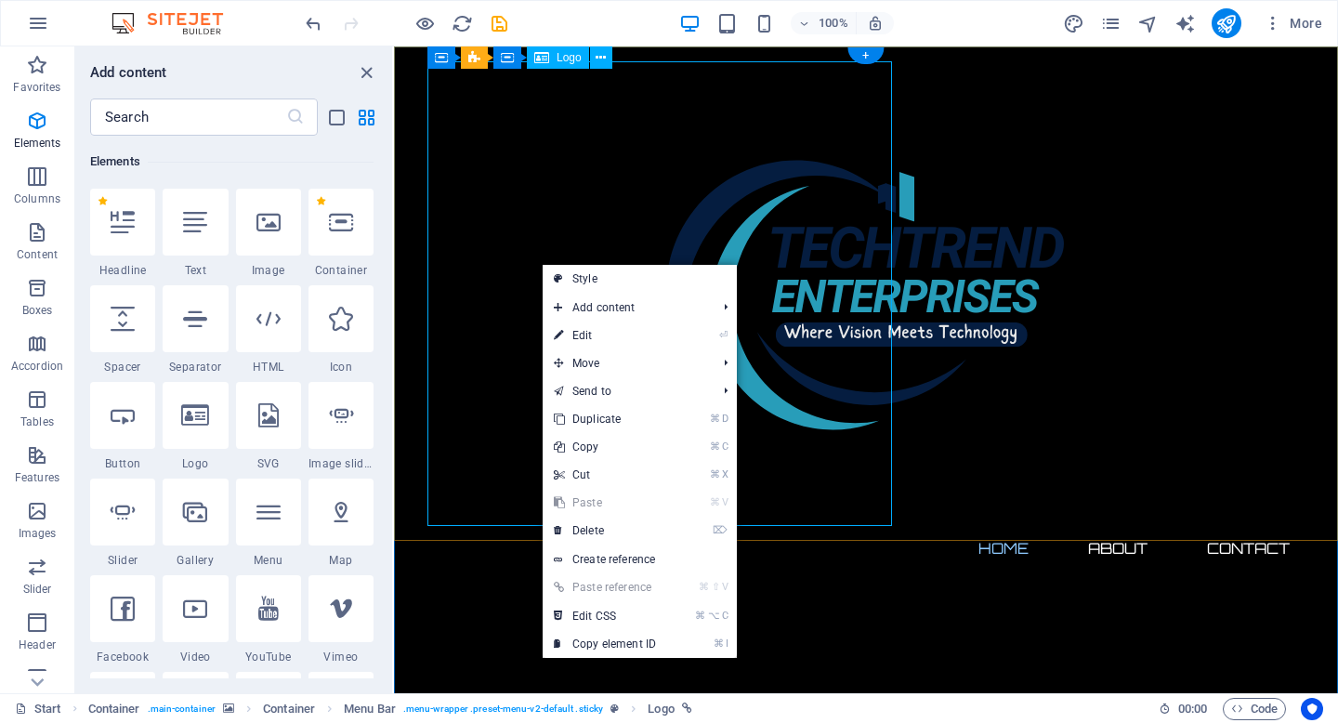
click at [595, 192] on div at bounding box center [865, 293] width 877 height 464
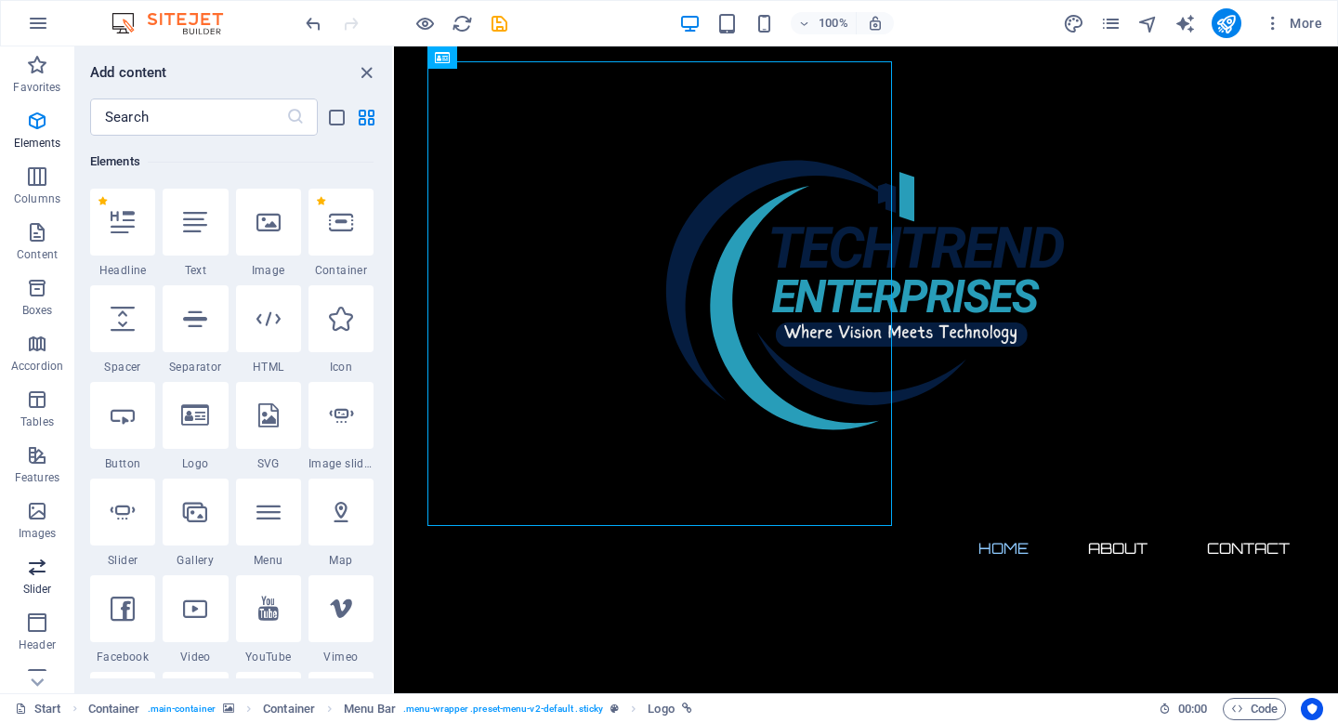
scroll to position [190, 0]
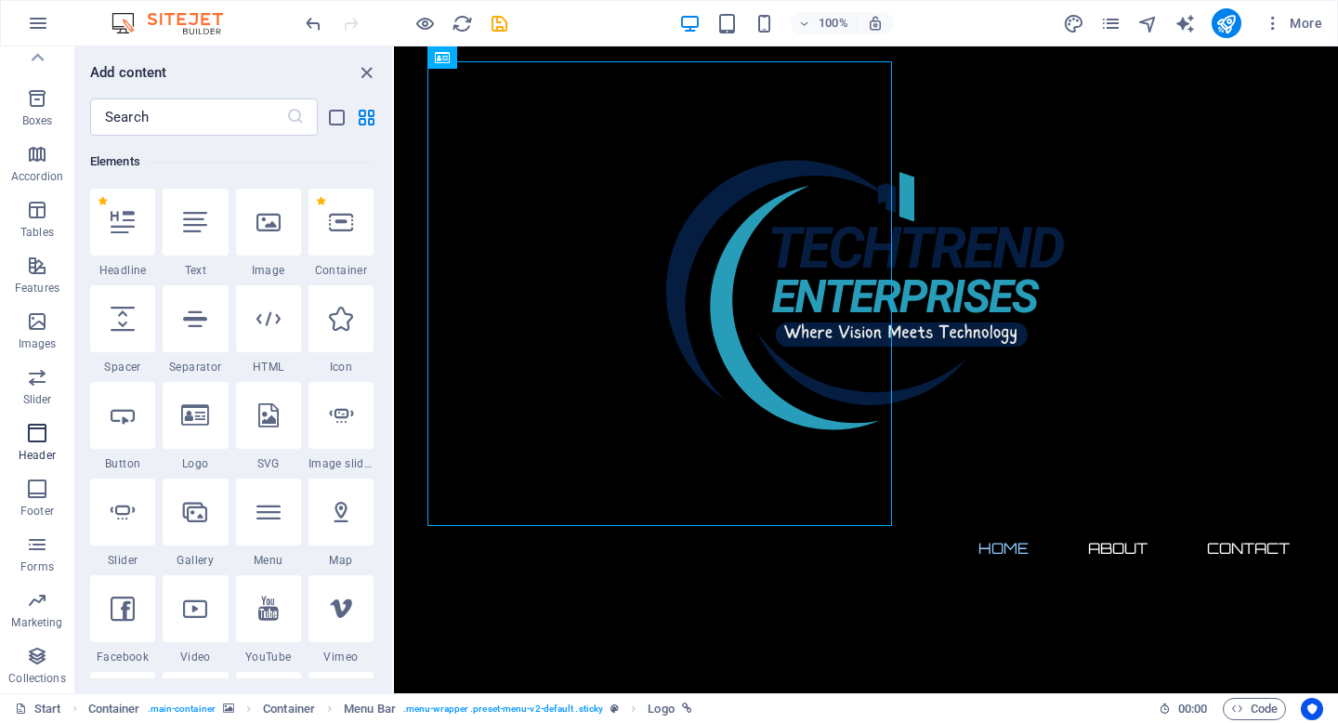
click at [31, 448] on p "Header" at bounding box center [37, 455] width 37 height 15
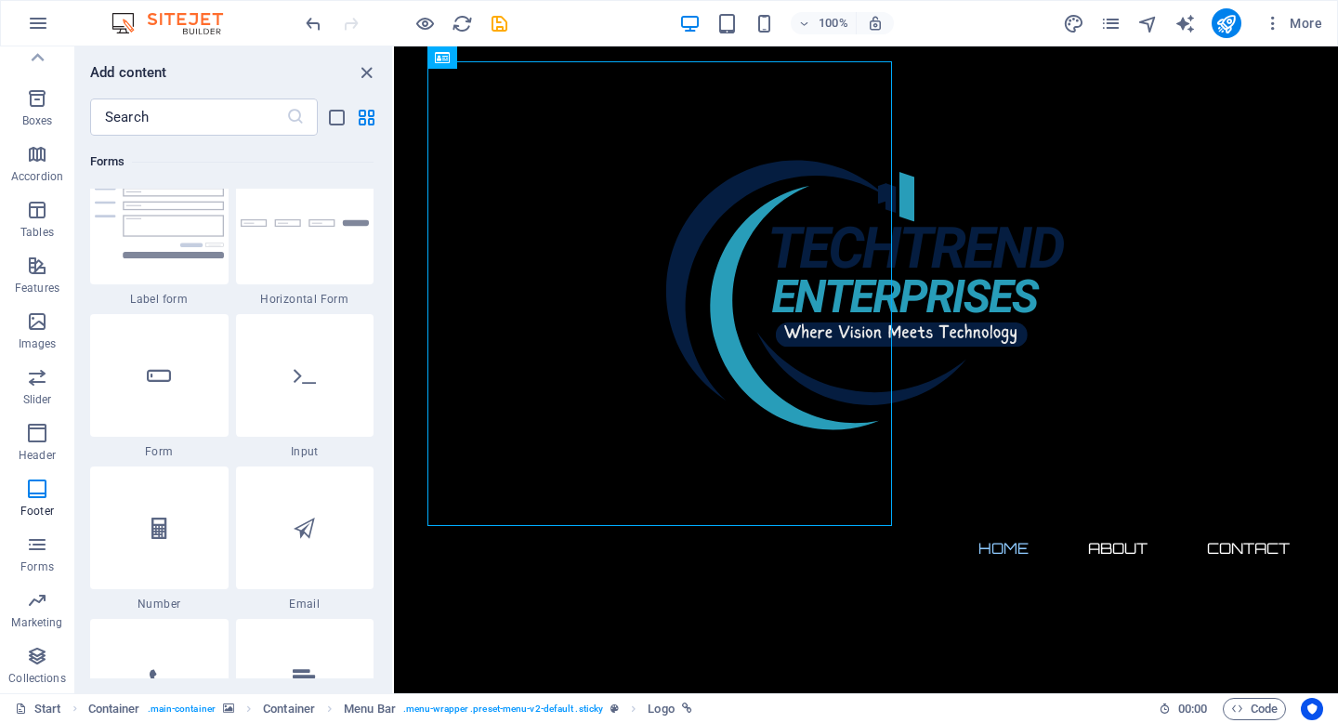
scroll to position [13968, 0]
